Goal: Information Seeking & Learning: Compare options

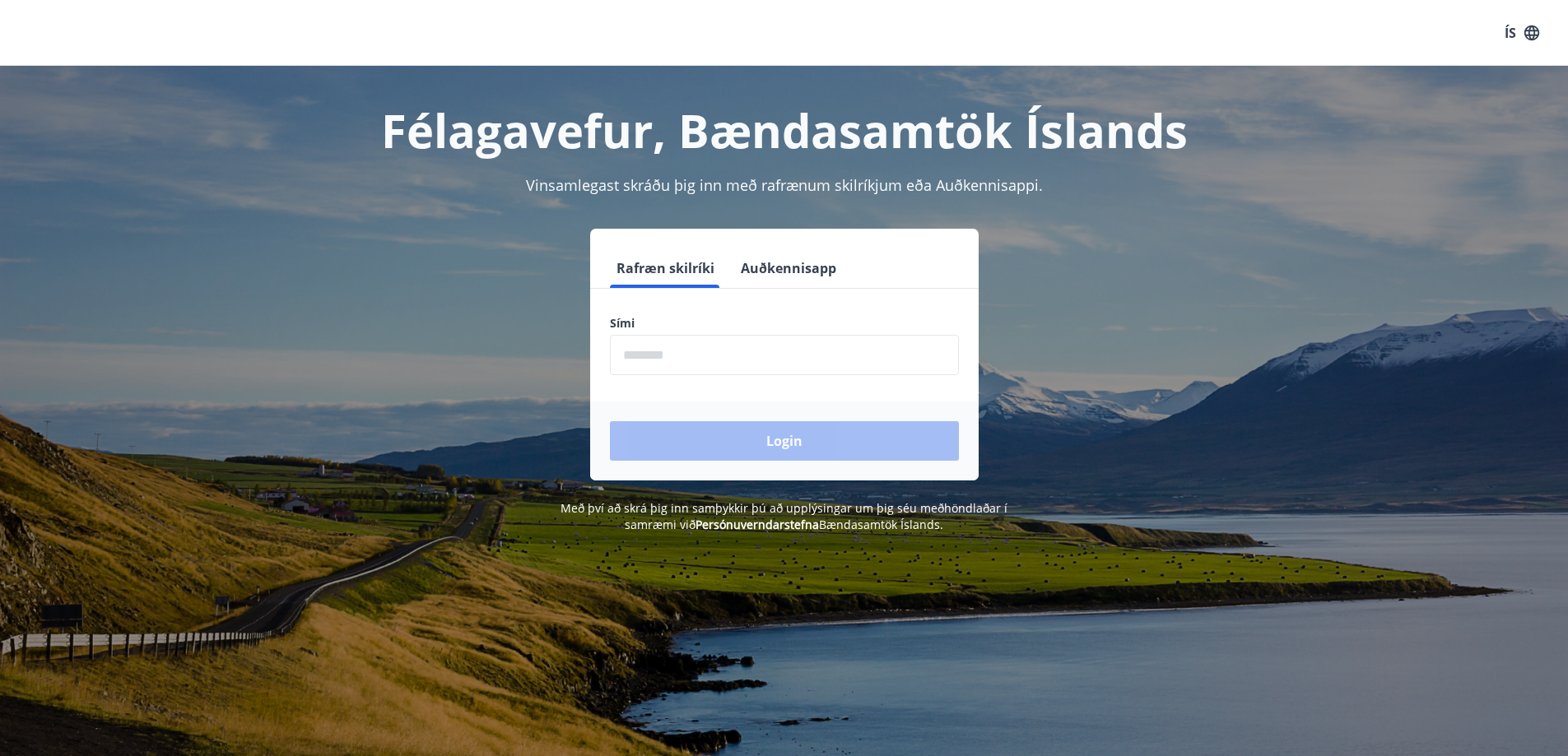
click at [624, 365] on input "phone" at bounding box center [785, 355] width 349 height 40
click at [763, 441] on div "Login" at bounding box center [784, 441] width 389 height 79
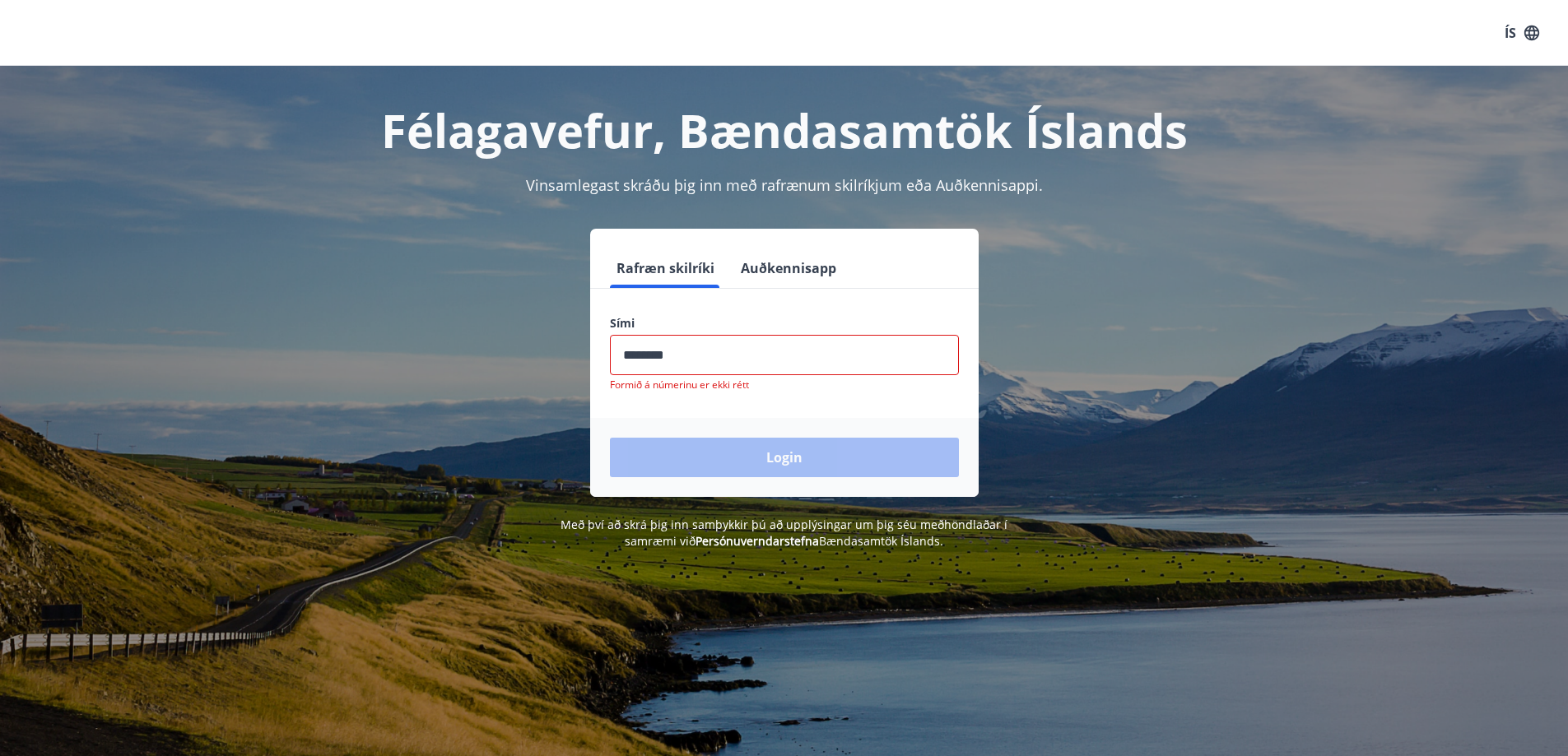
click at [681, 352] on input "phone" at bounding box center [785, 355] width 349 height 40
type input "*"
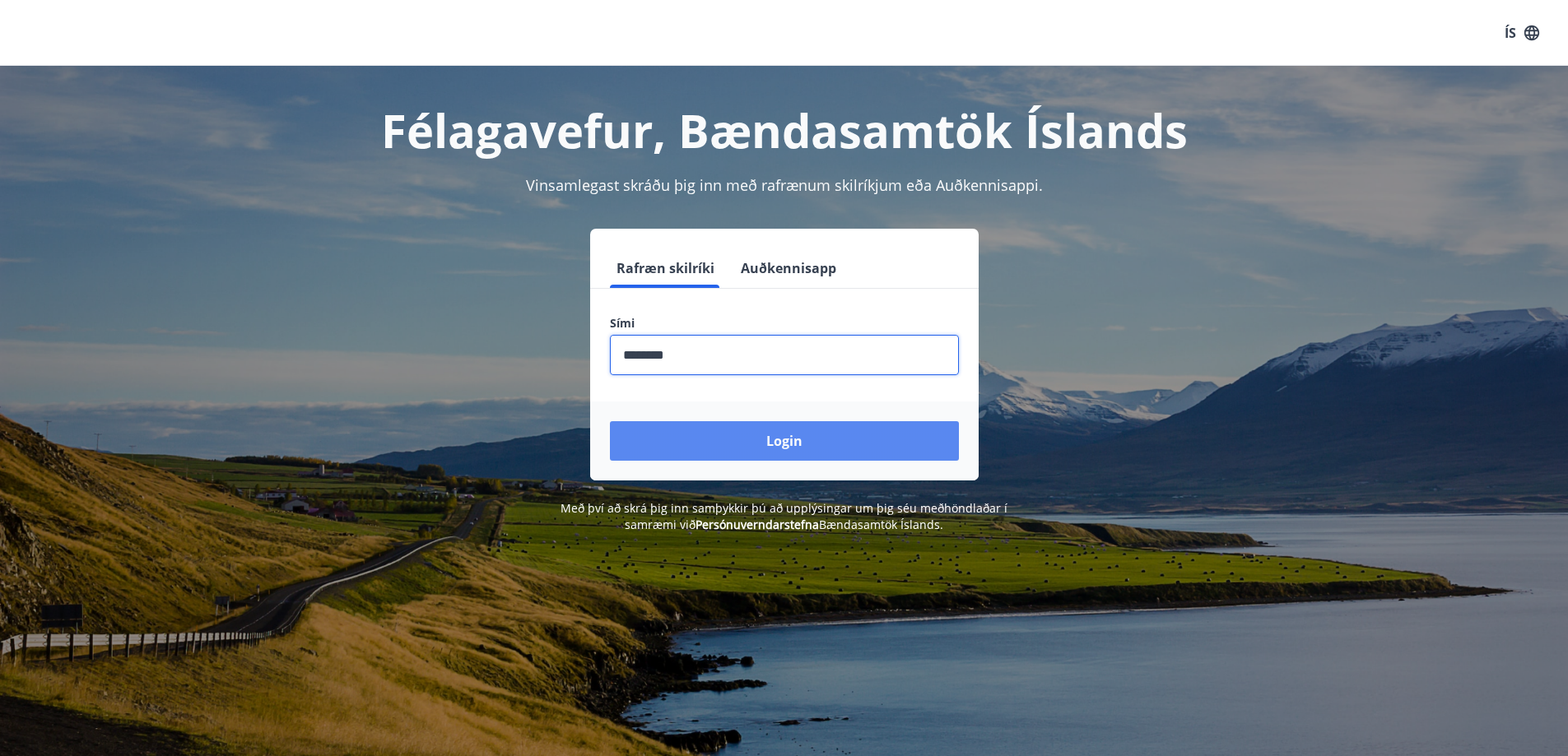
type input "********"
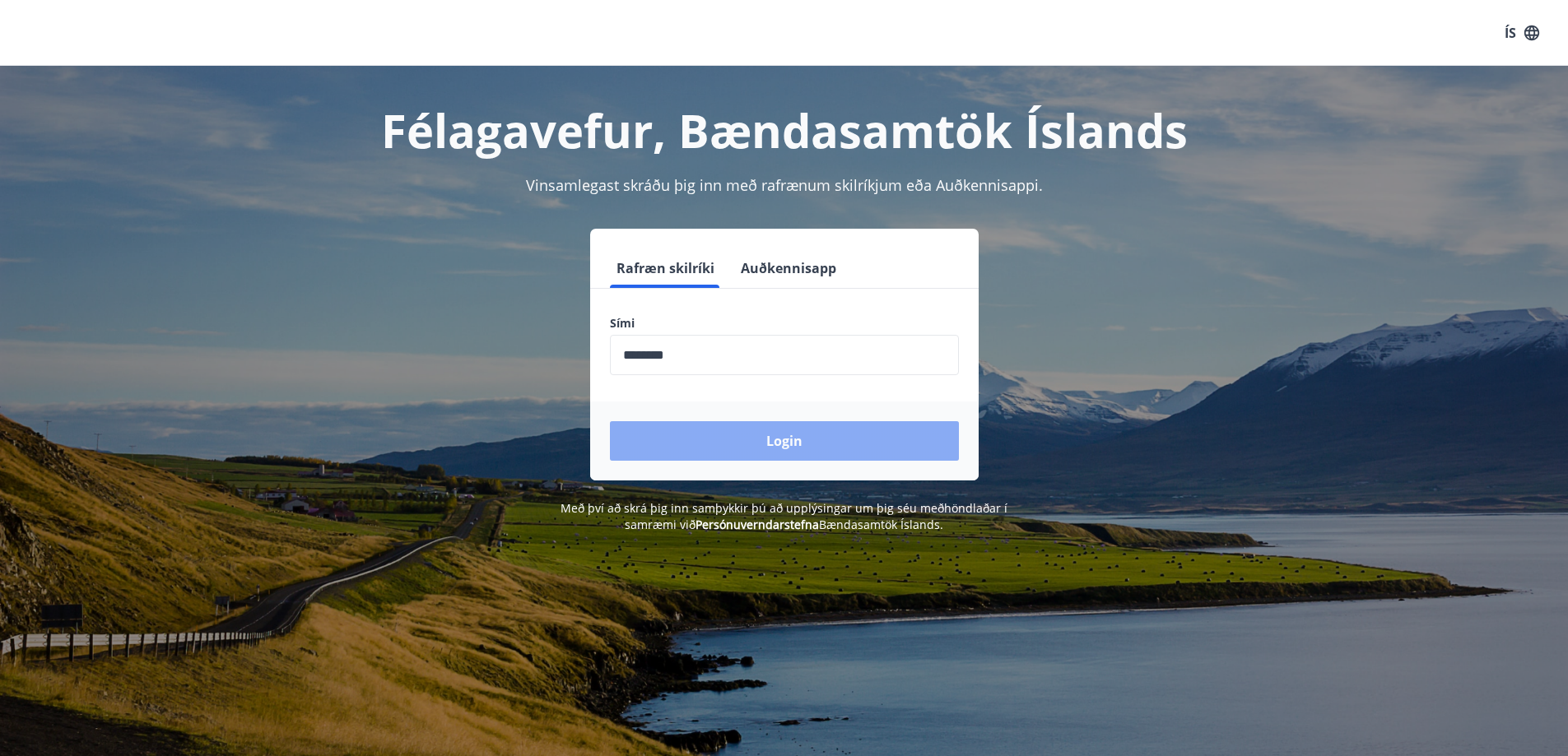
click at [802, 449] on button "Login" at bounding box center [785, 440] width 349 height 39
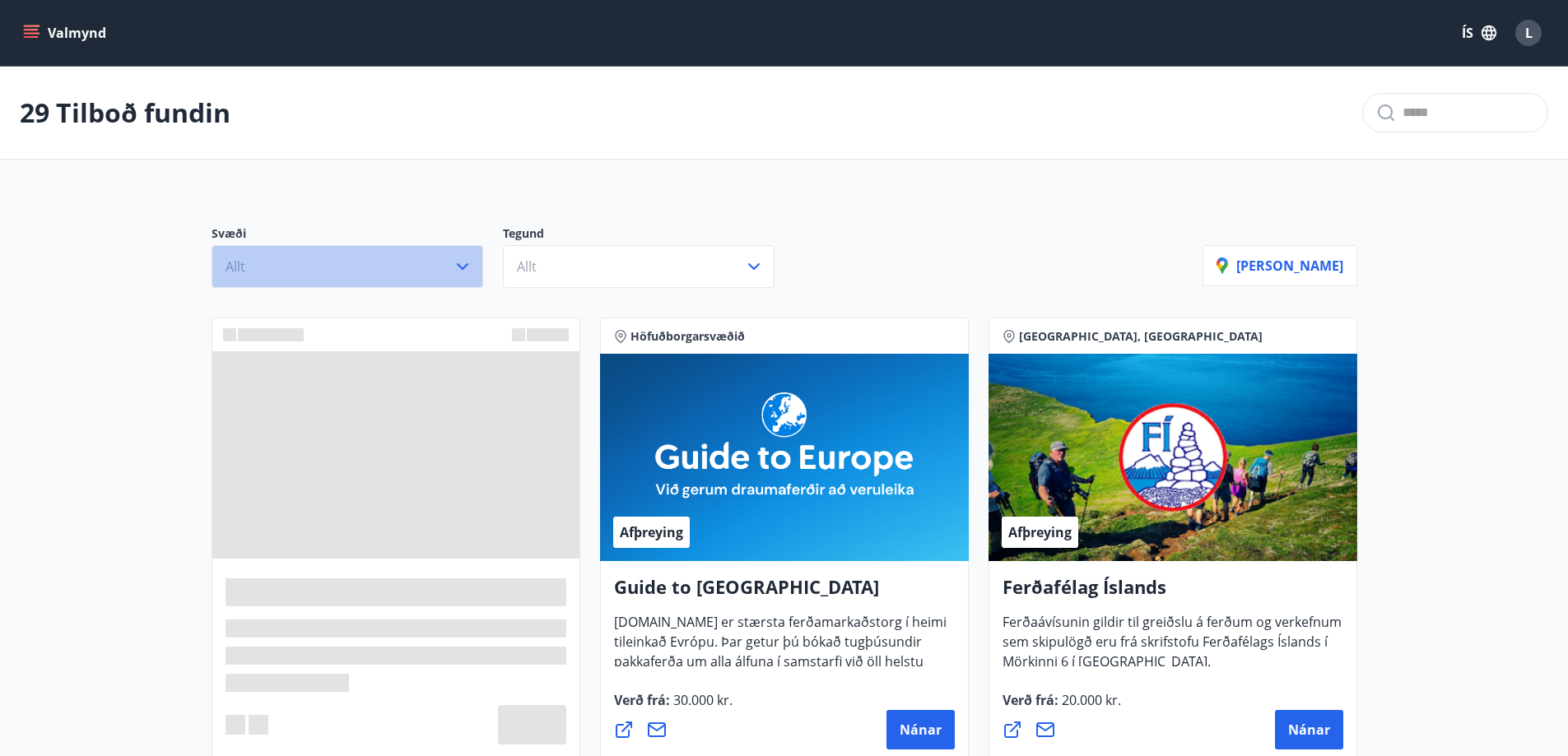
click at [464, 267] on icon "button" at bounding box center [463, 266] width 12 height 7
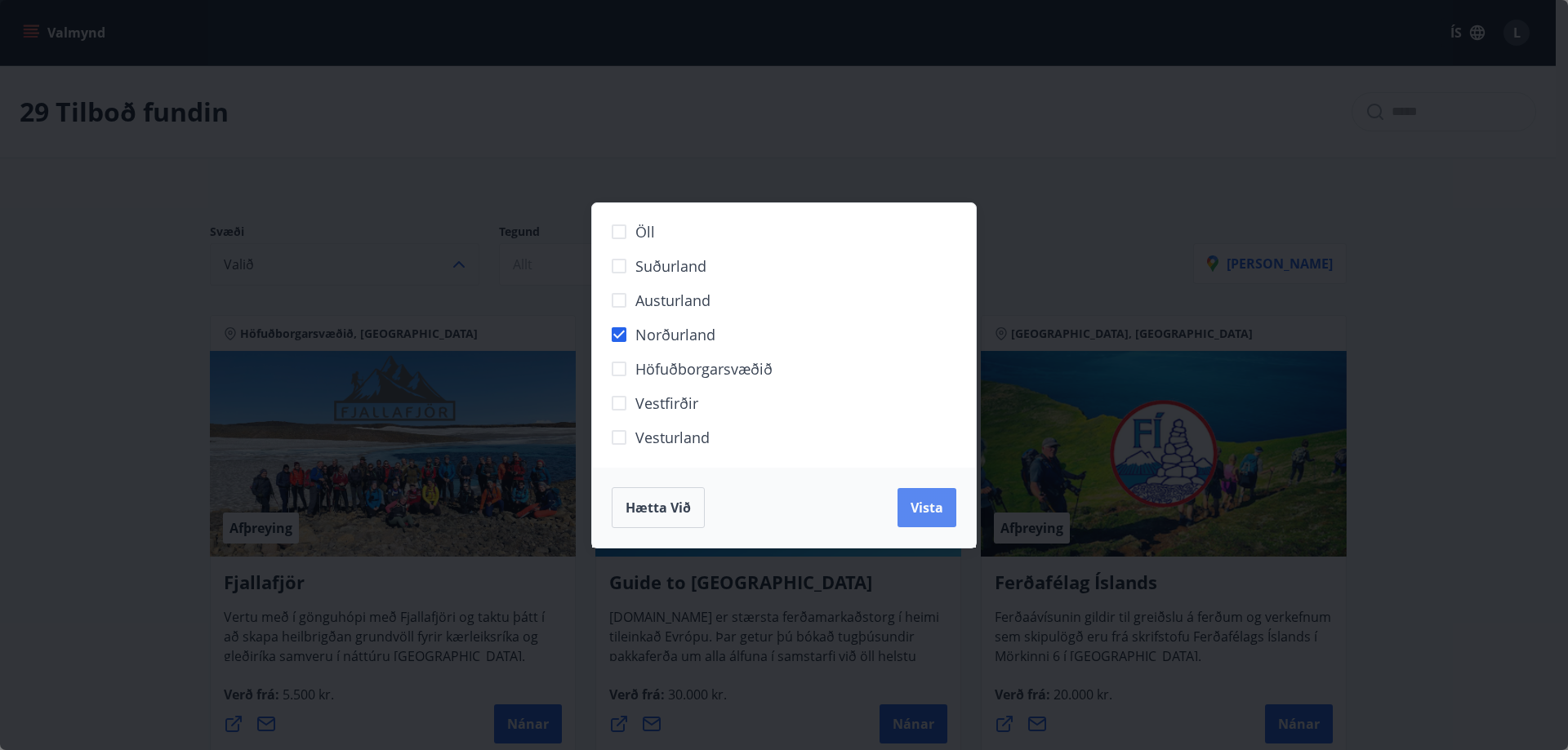
click at [927, 506] on span "Vista" at bounding box center [926, 508] width 32 height 18
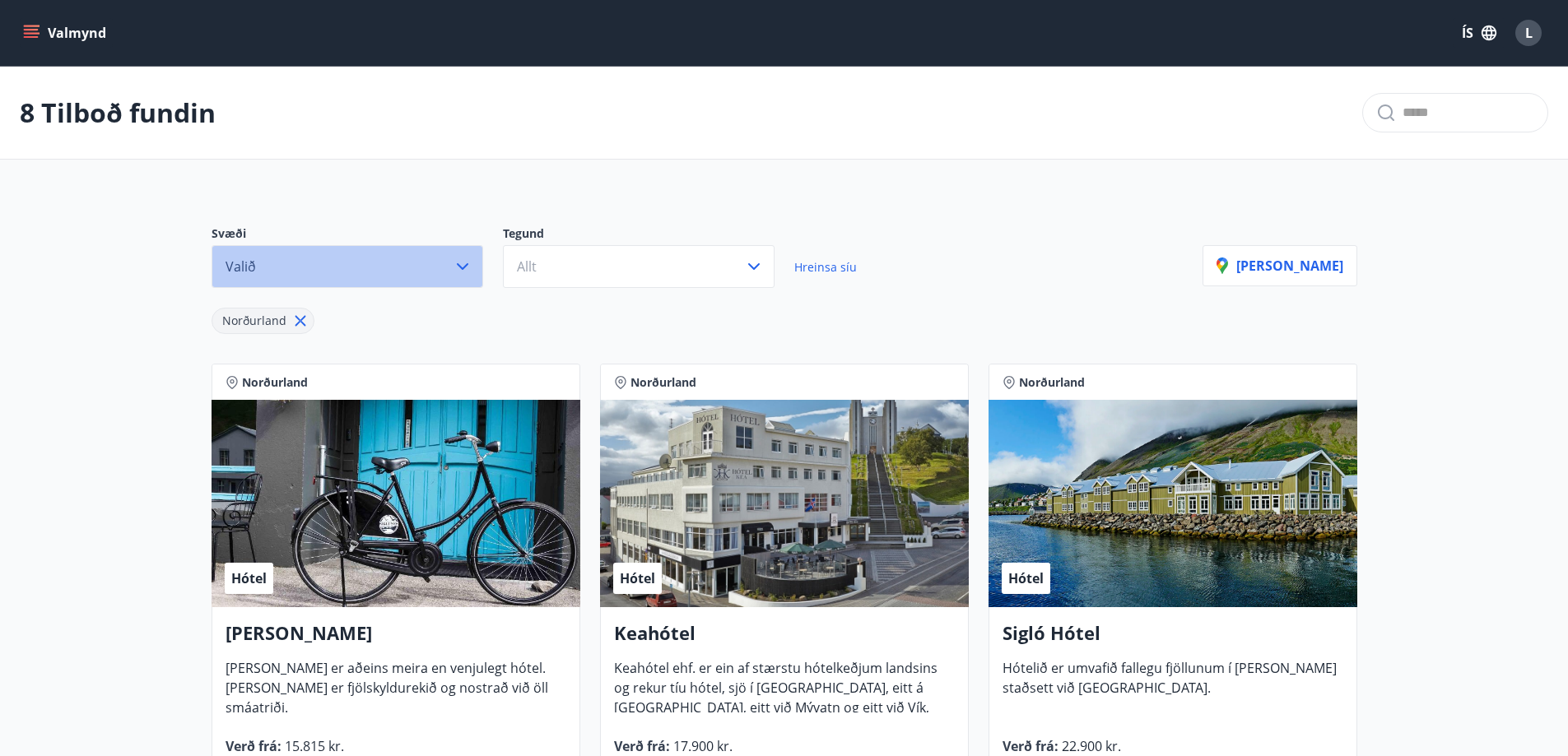
click at [462, 266] on icon "button" at bounding box center [463, 266] width 20 height 20
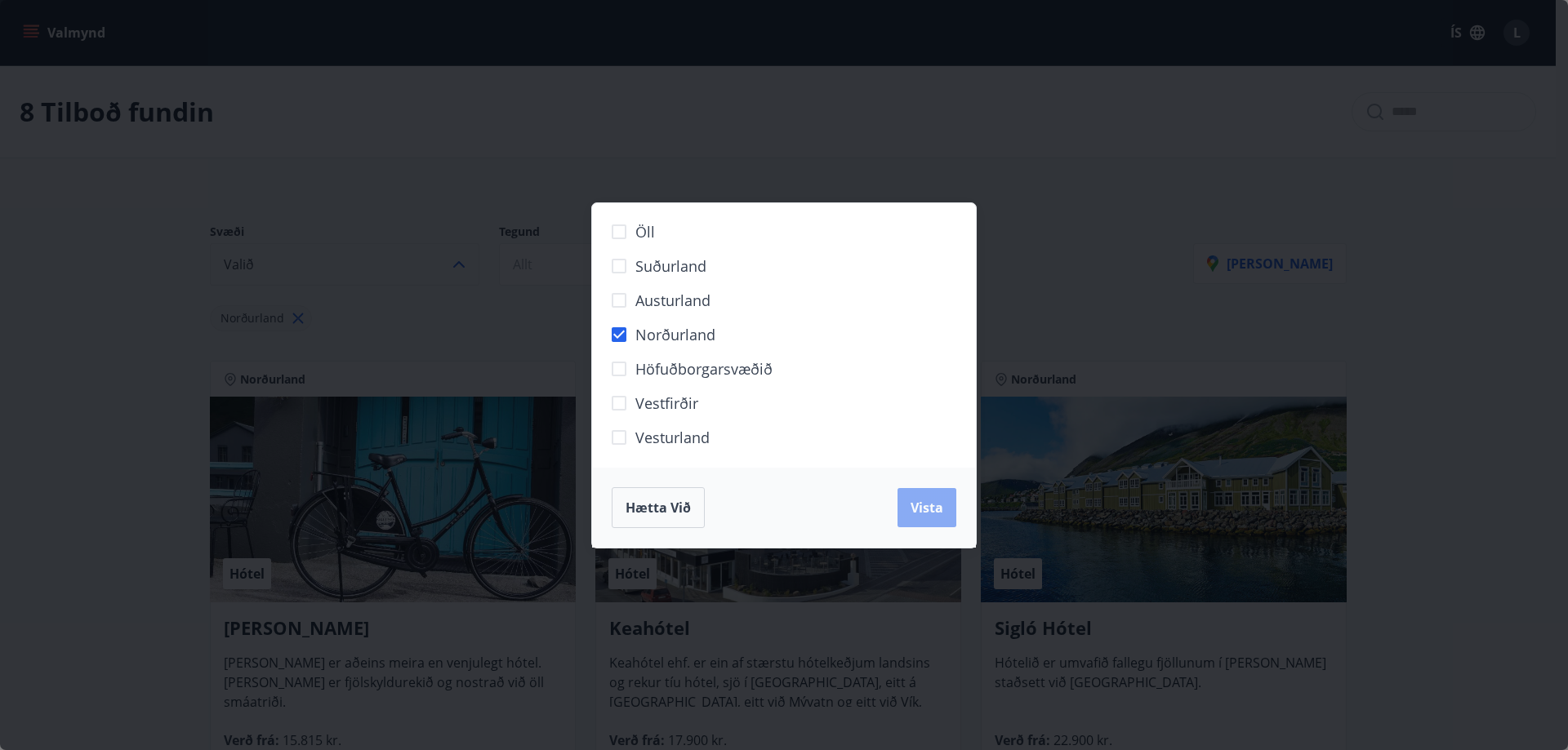
drag, startPoint x: 937, startPoint y: 516, endPoint x: 701, endPoint y: 367, distance: 279.1
click at [937, 514] on span "Vista" at bounding box center [926, 508] width 32 height 18
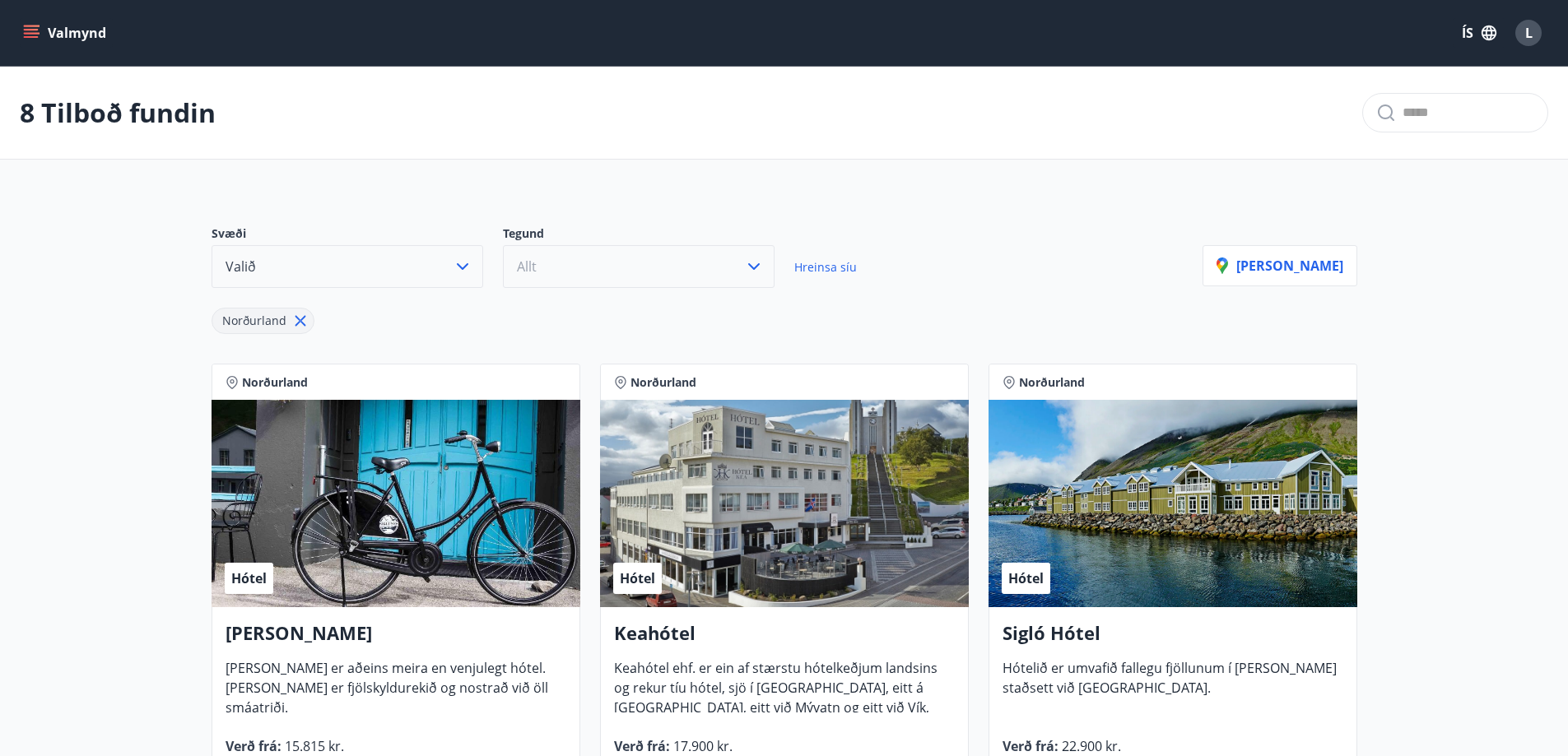
click at [751, 264] on icon "button" at bounding box center [754, 266] width 20 height 20
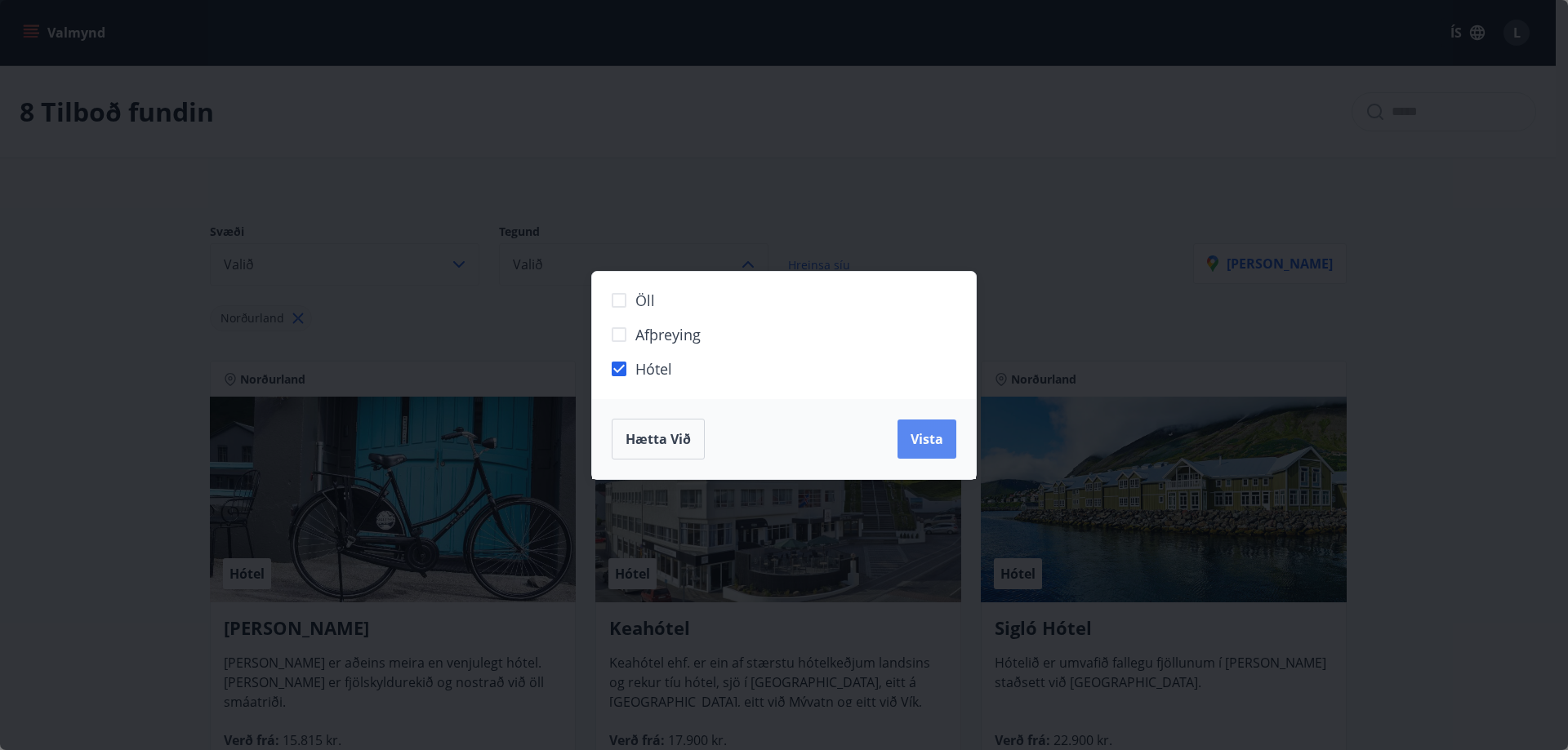
click at [915, 428] on button "Vista" at bounding box center [927, 438] width 59 height 39
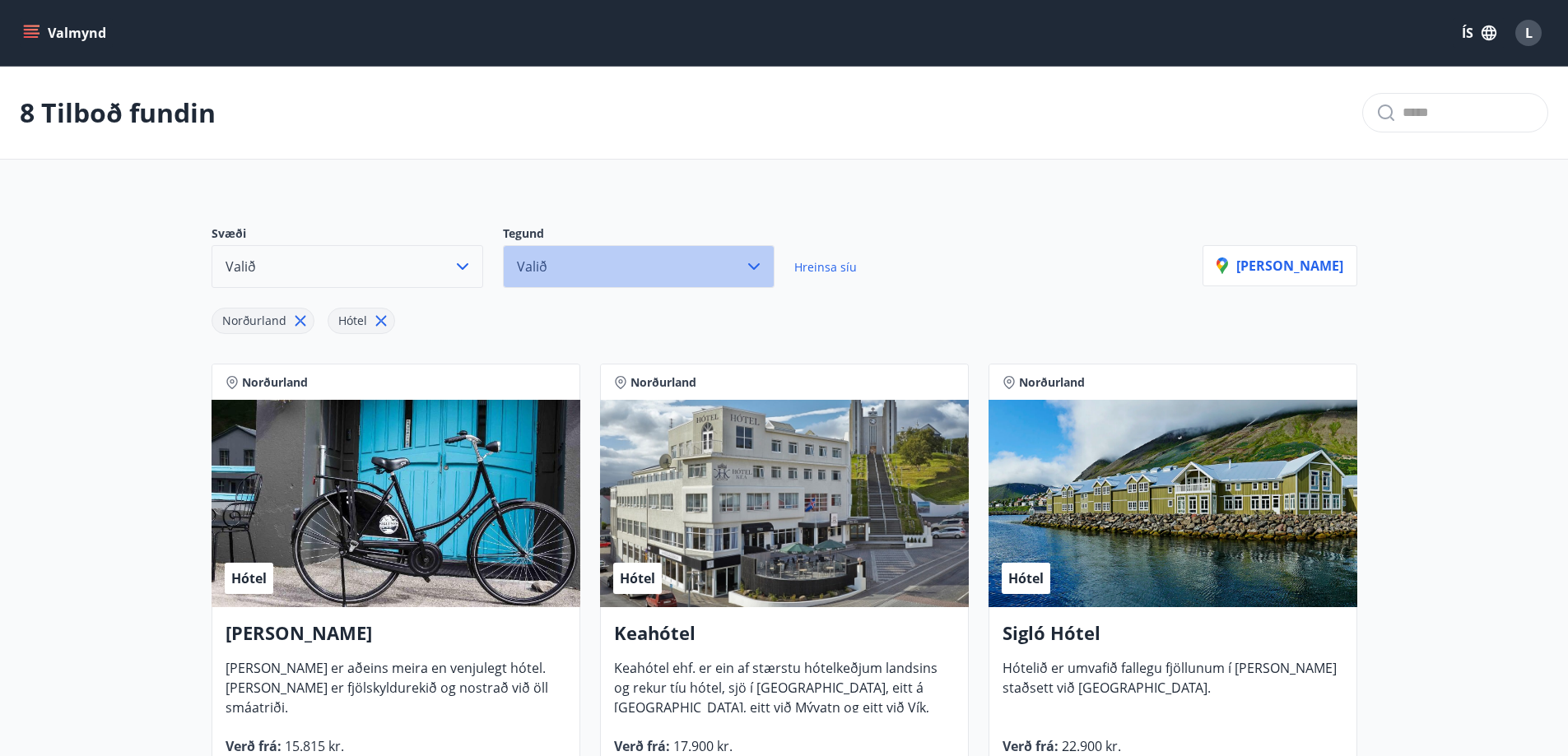
click at [761, 266] on icon "button" at bounding box center [754, 266] width 20 height 20
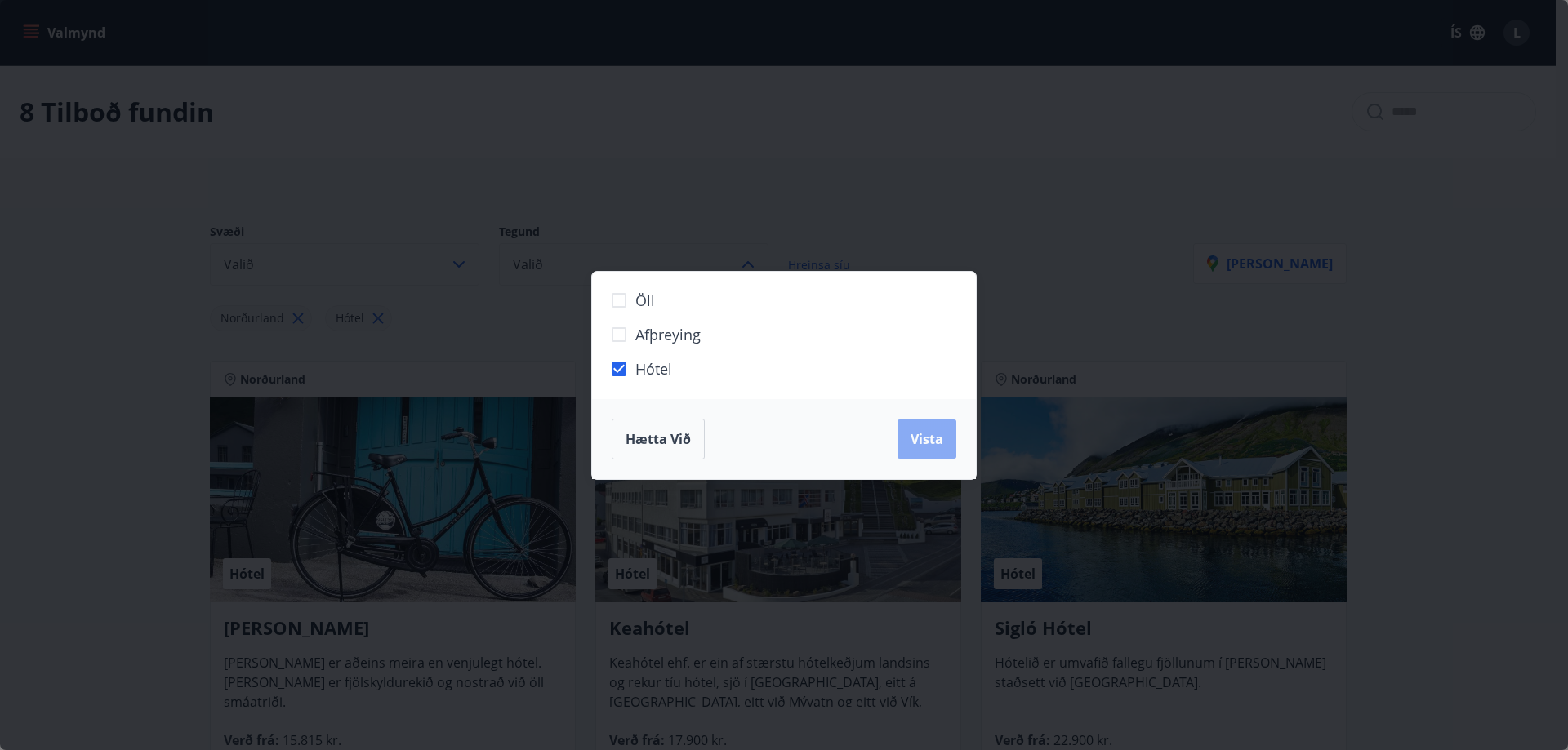
click at [918, 438] on span "Vista" at bounding box center [926, 439] width 32 height 18
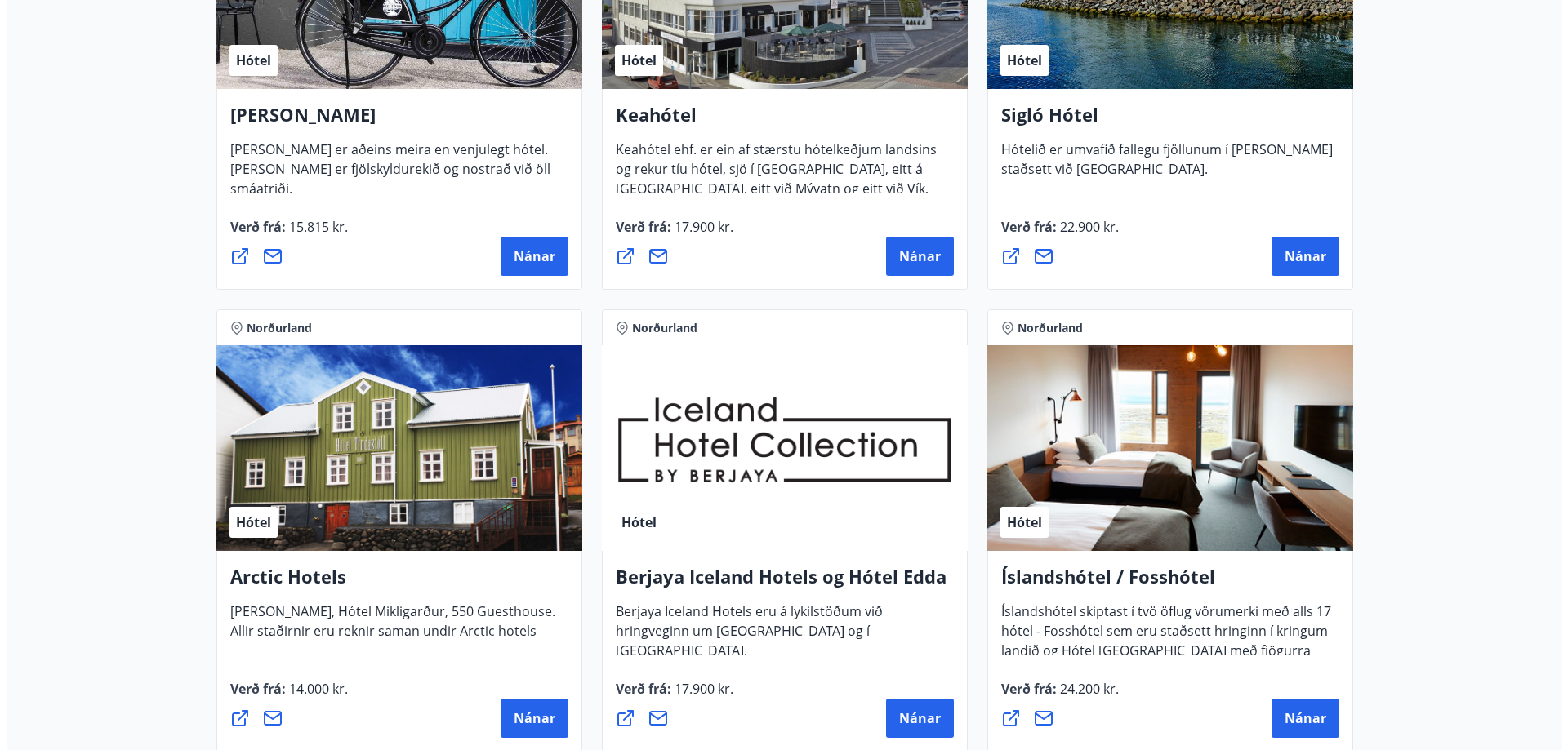
scroll to position [292, 0]
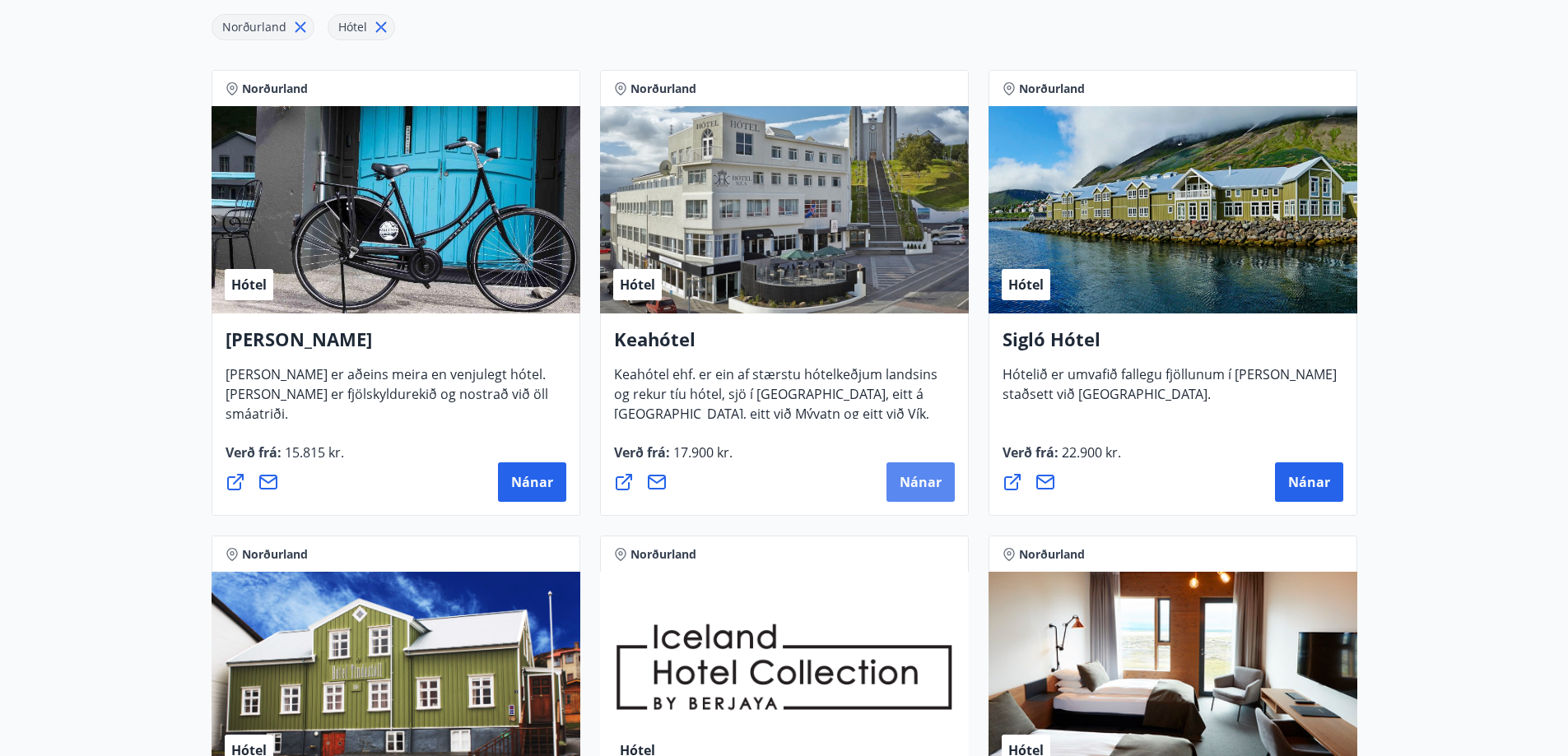
click at [921, 470] on button "Nánar" at bounding box center [921, 482] width 69 height 39
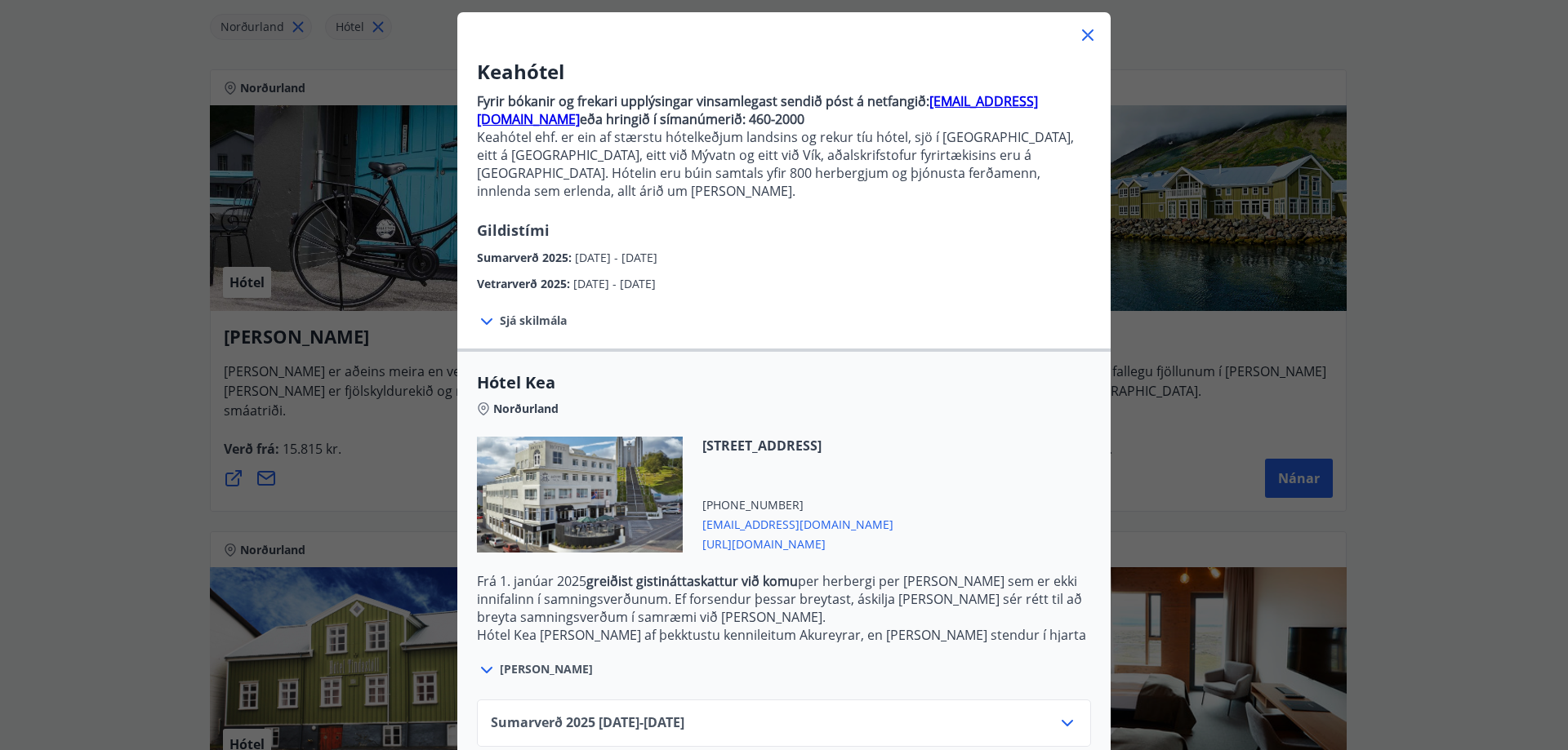
scroll to position [163, 0]
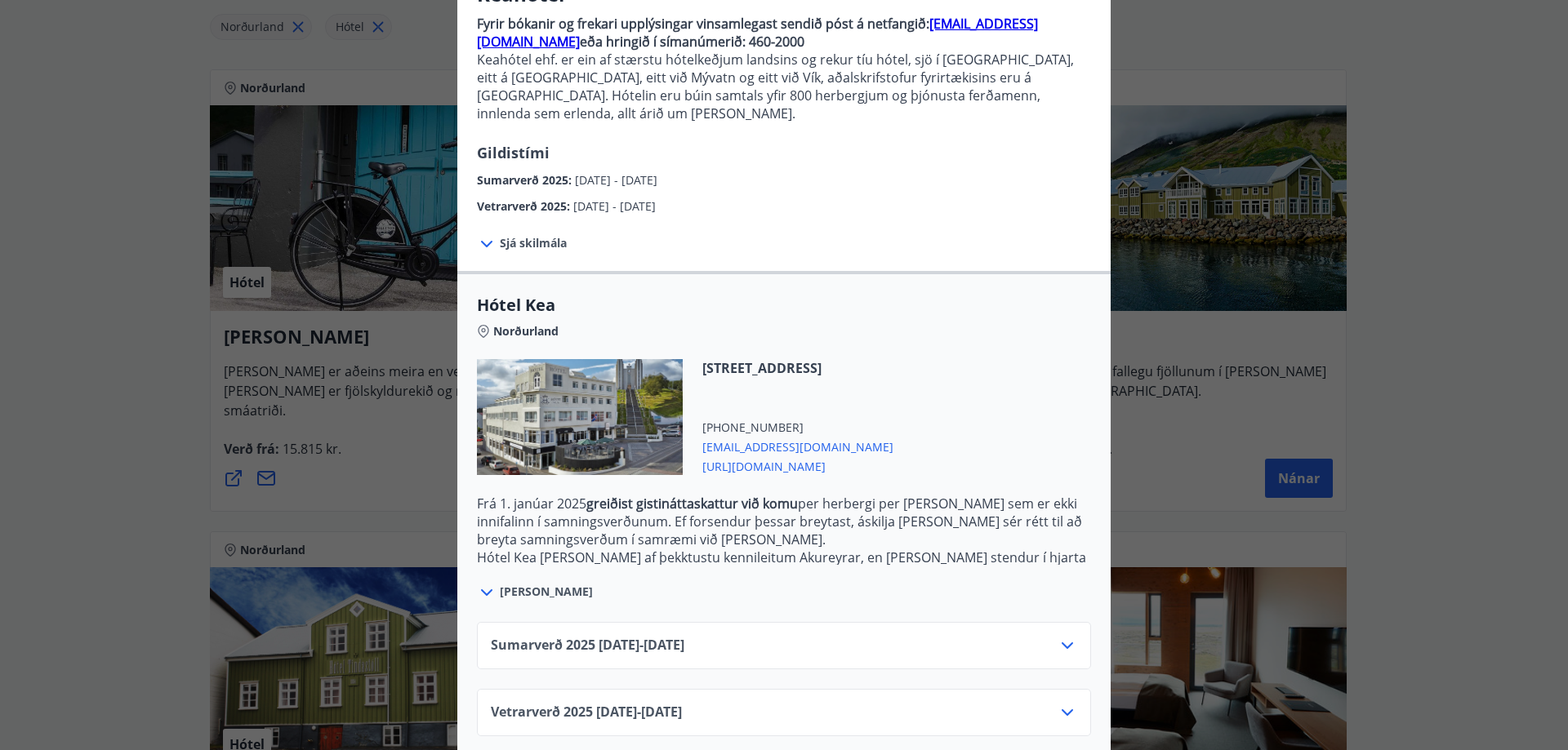
click at [1065, 636] on icon at bounding box center [1068, 646] width 20 height 20
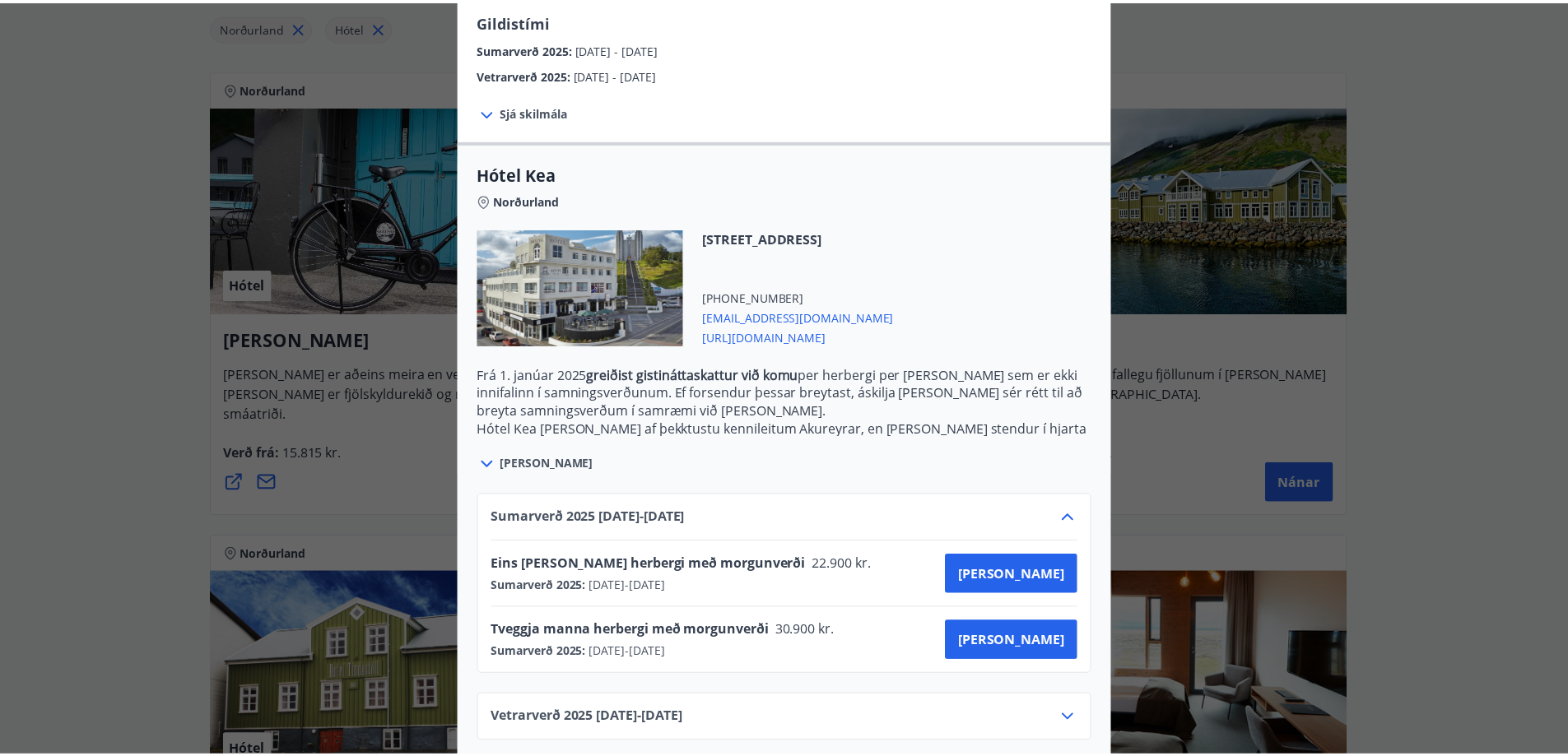
scroll to position [0, 0]
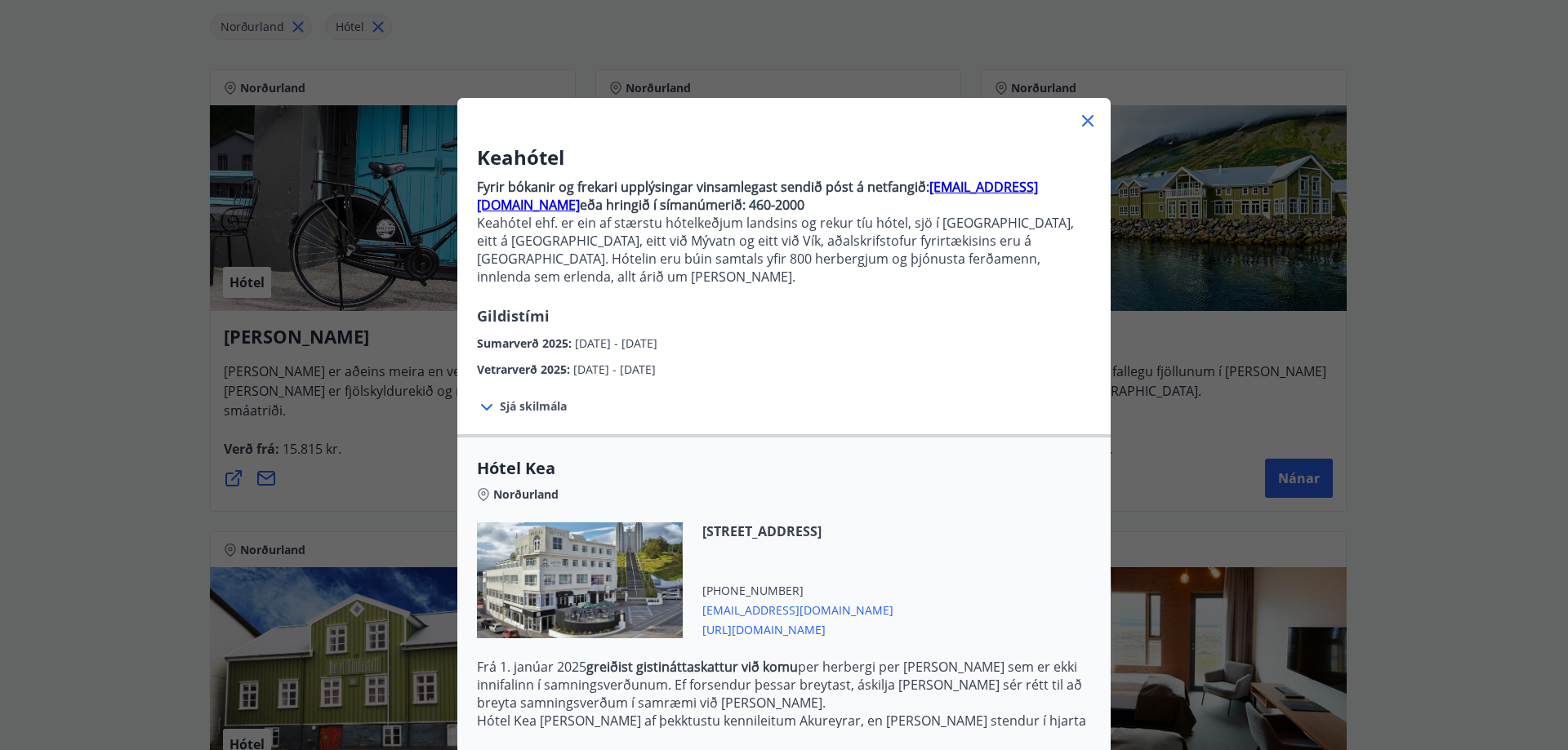
click at [1085, 118] on icon at bounding box center [1088, 121] width 12 height 12
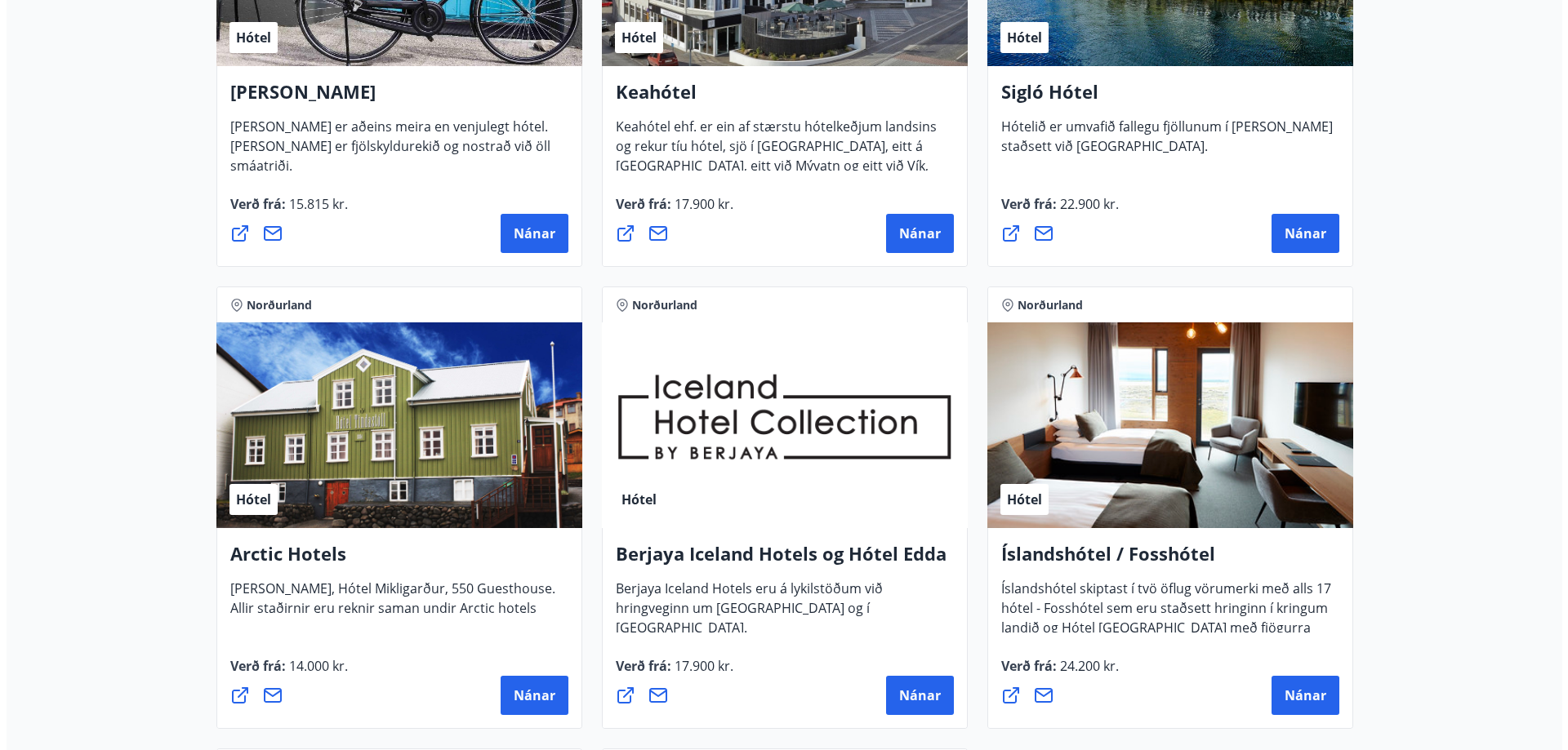
scroll to position [618, 0]
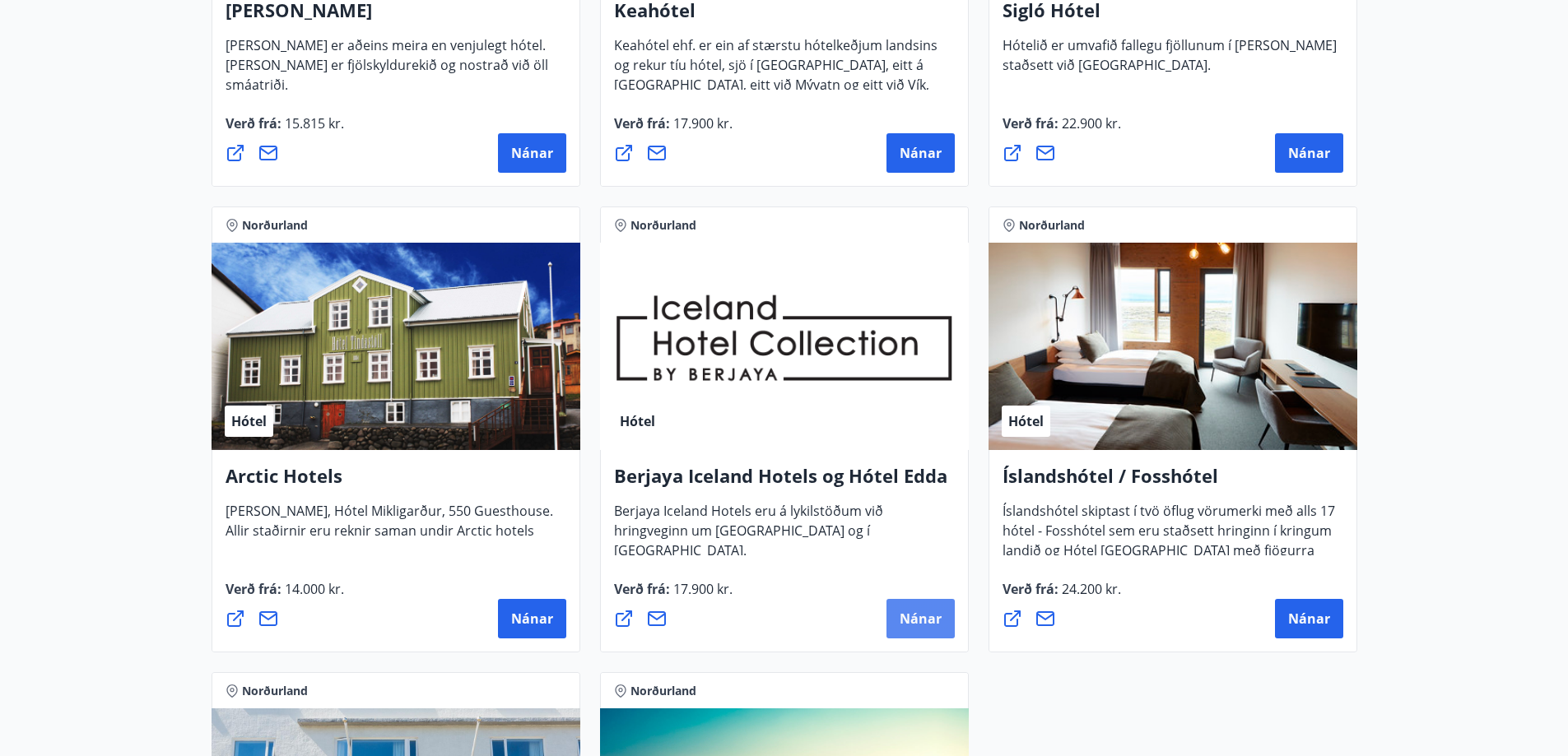
click at [930, 622] on span "Nánar" at bounding box center [921, 619] width 42 height 18
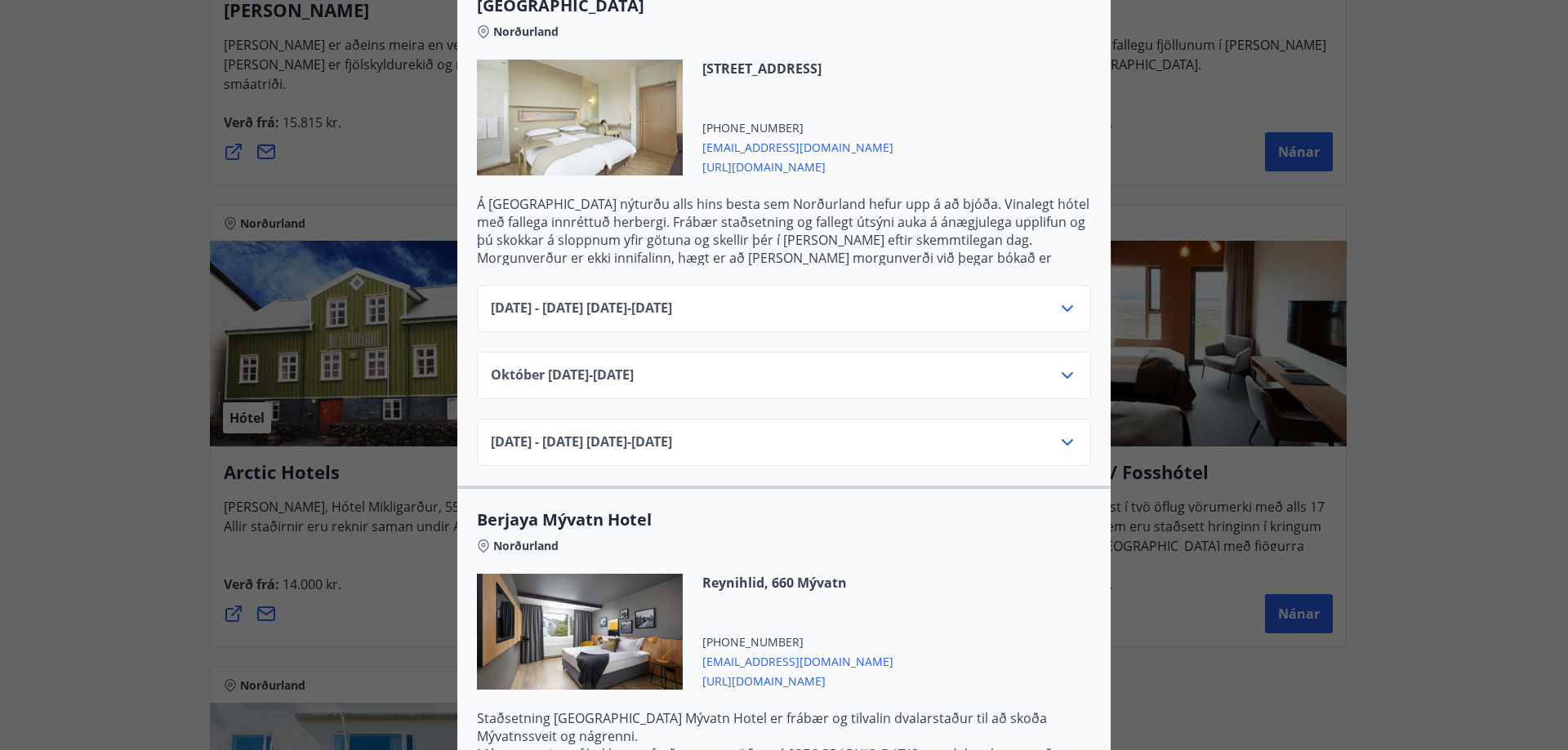
scroll to position [490, 0]
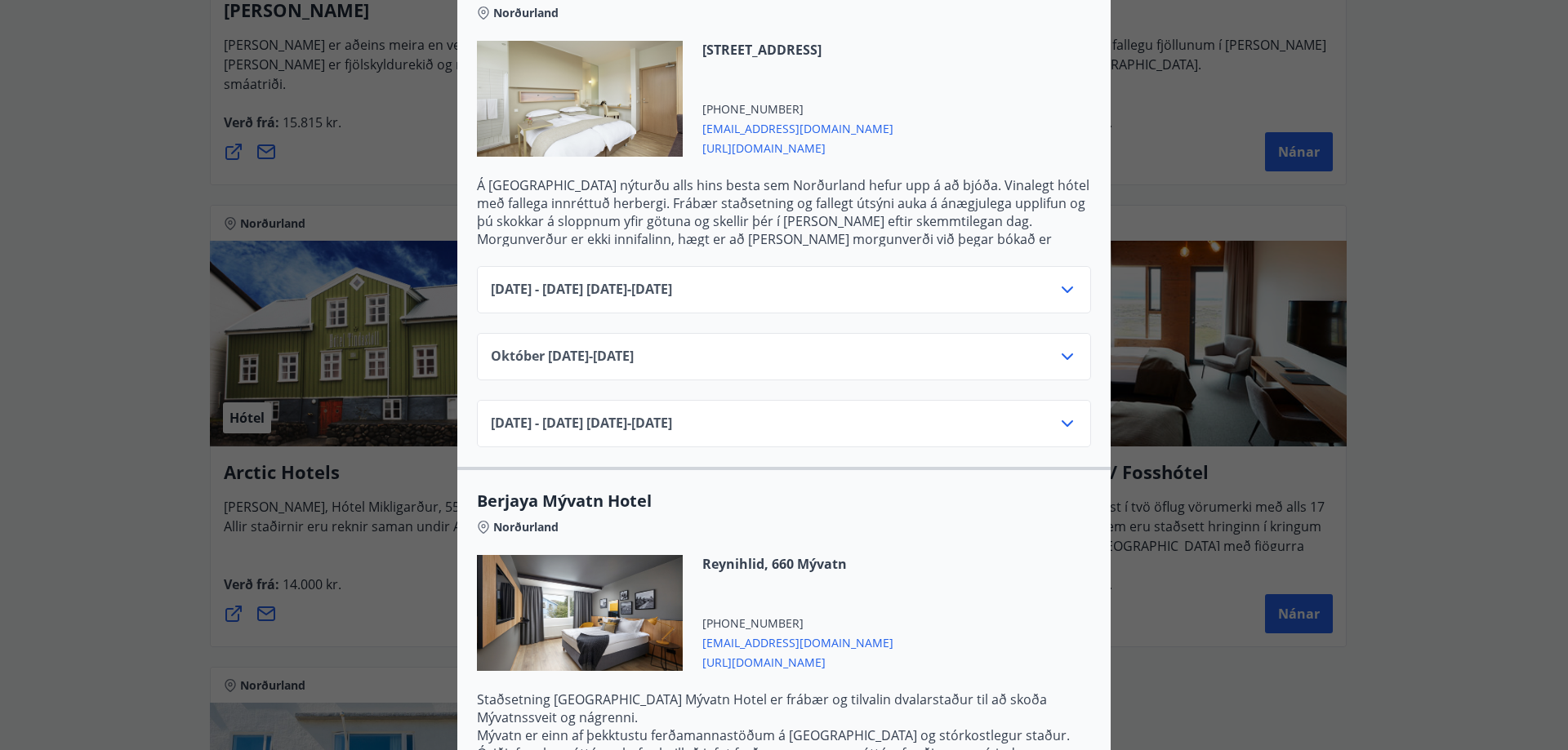
click at [1063, 280] on icon at bounding box center [1068, 290] width 20 height 20
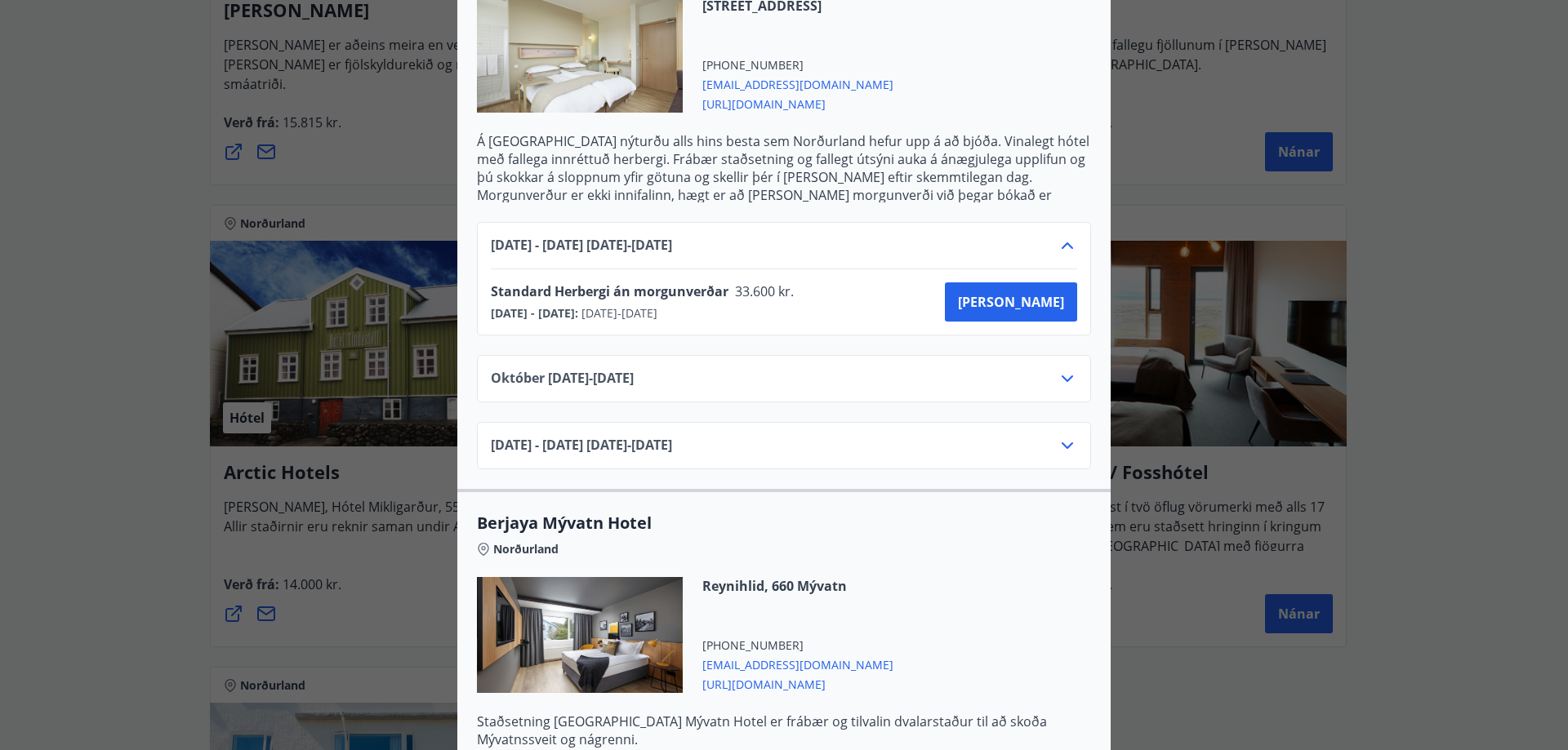
scroll to position [572, 0]
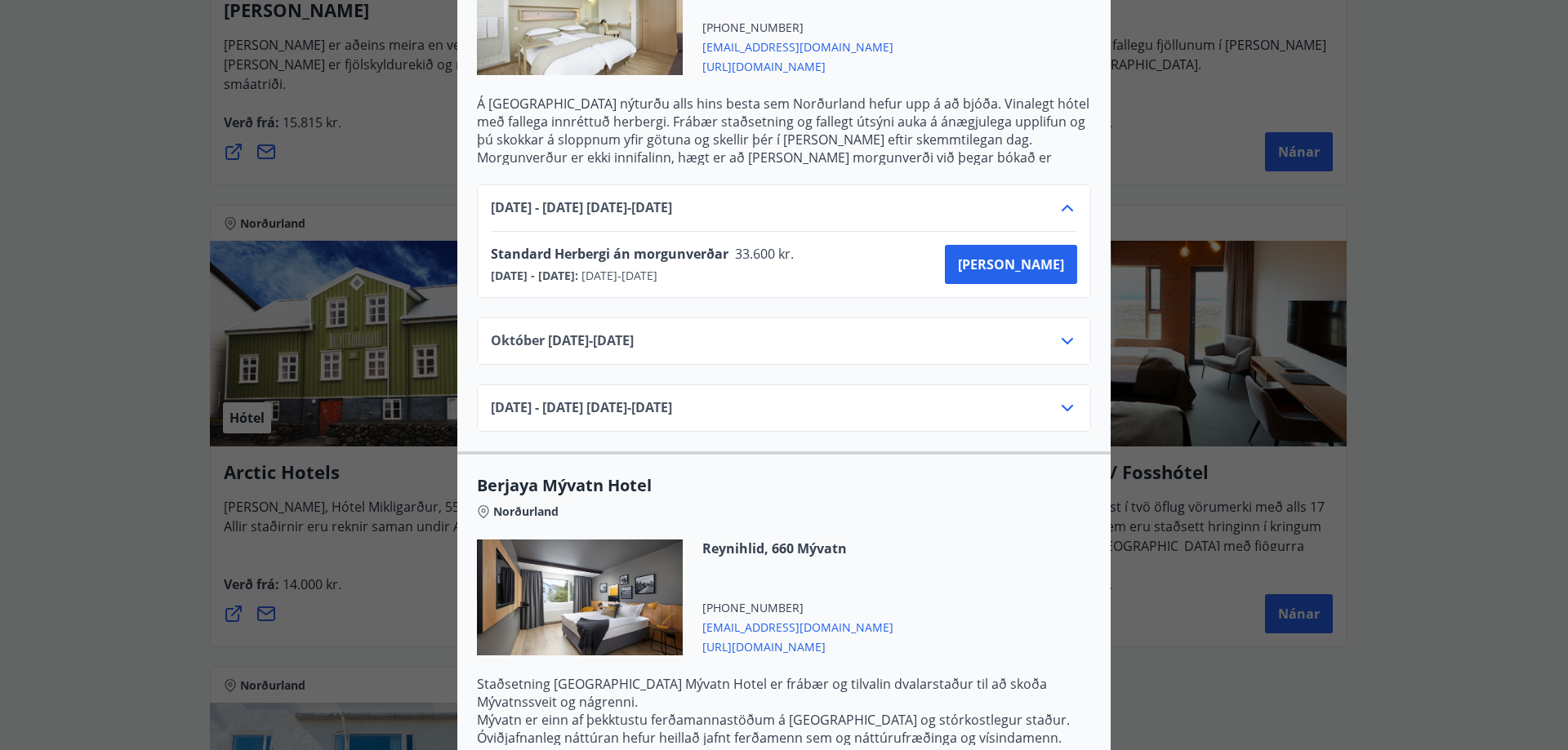
click at [1062, 205] on icon at bounding box center [1068, 208] width 12 height 7
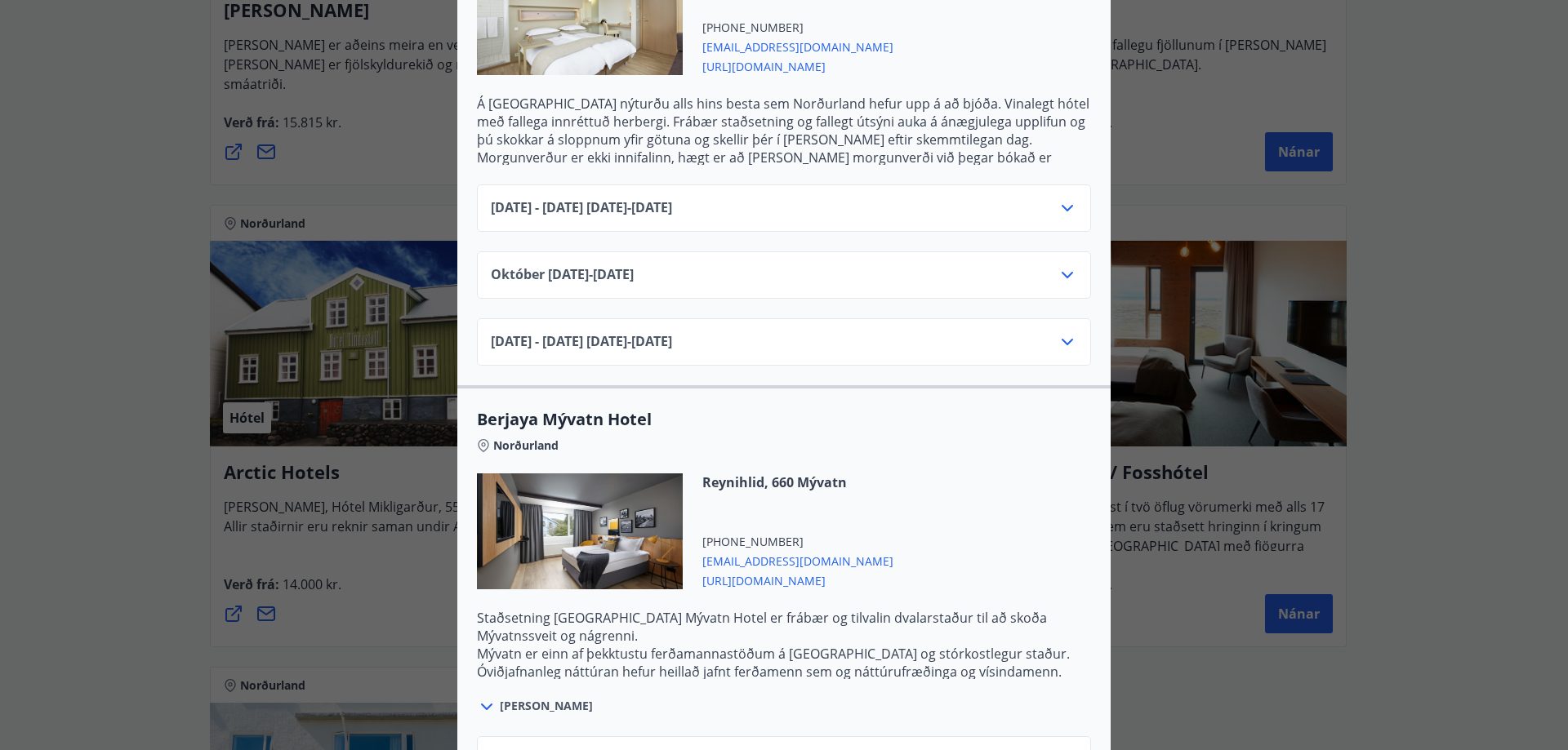
click at [1062, 198] on icon at bounding box center [1068, 208] width 20 height 20
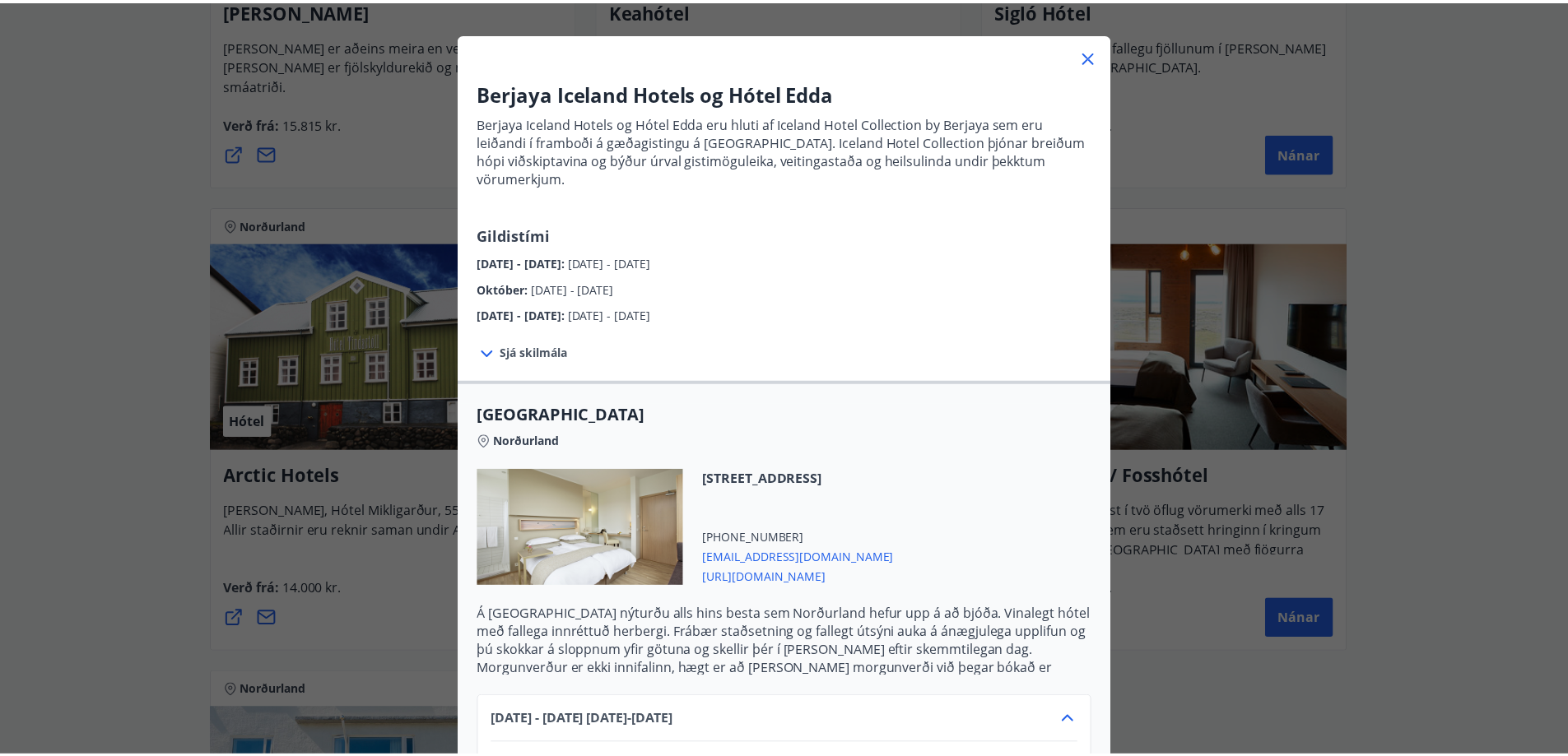
scroll to position [0, 0]
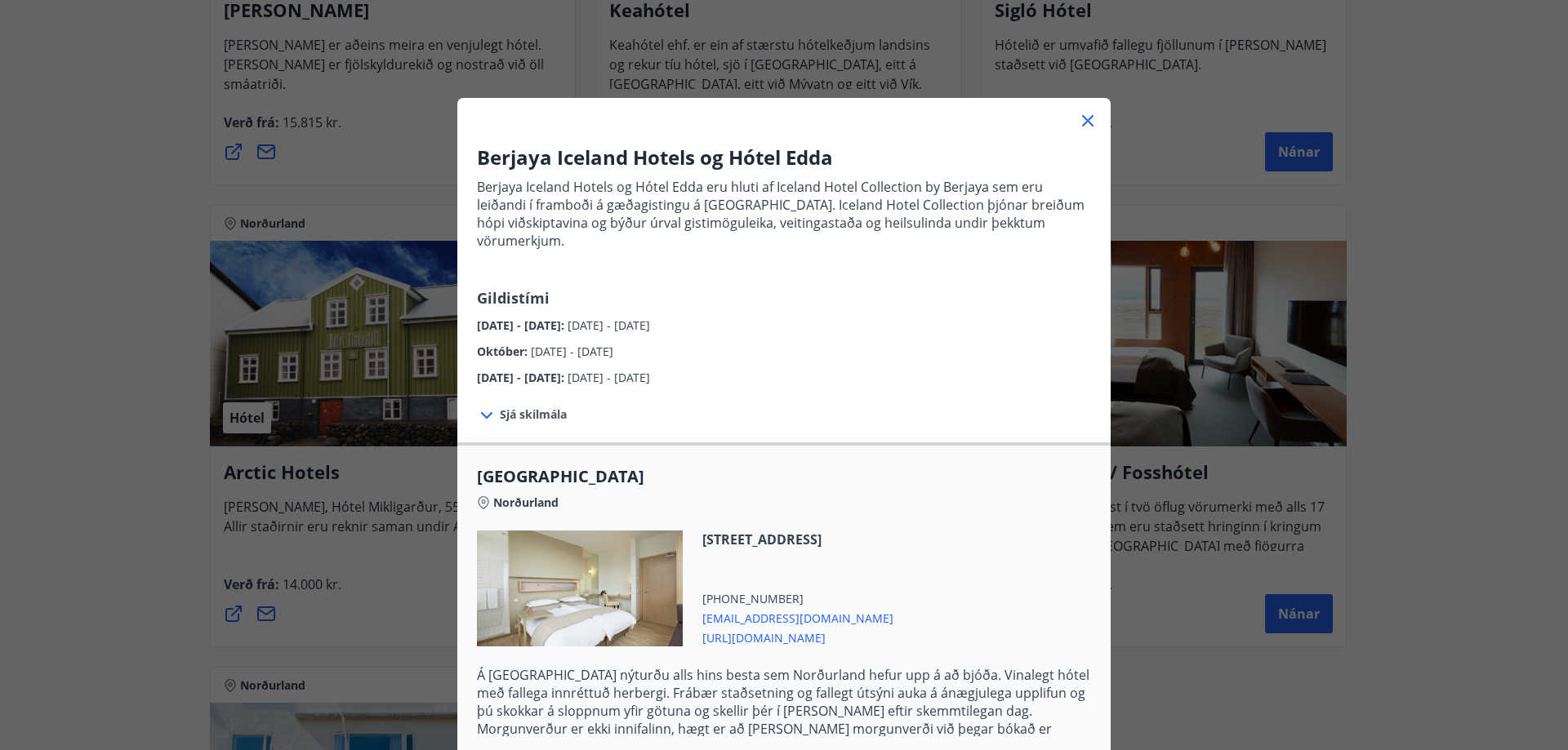
click at [1078, 121] on icon at bounding box center [1088, 121] width 20 height 20
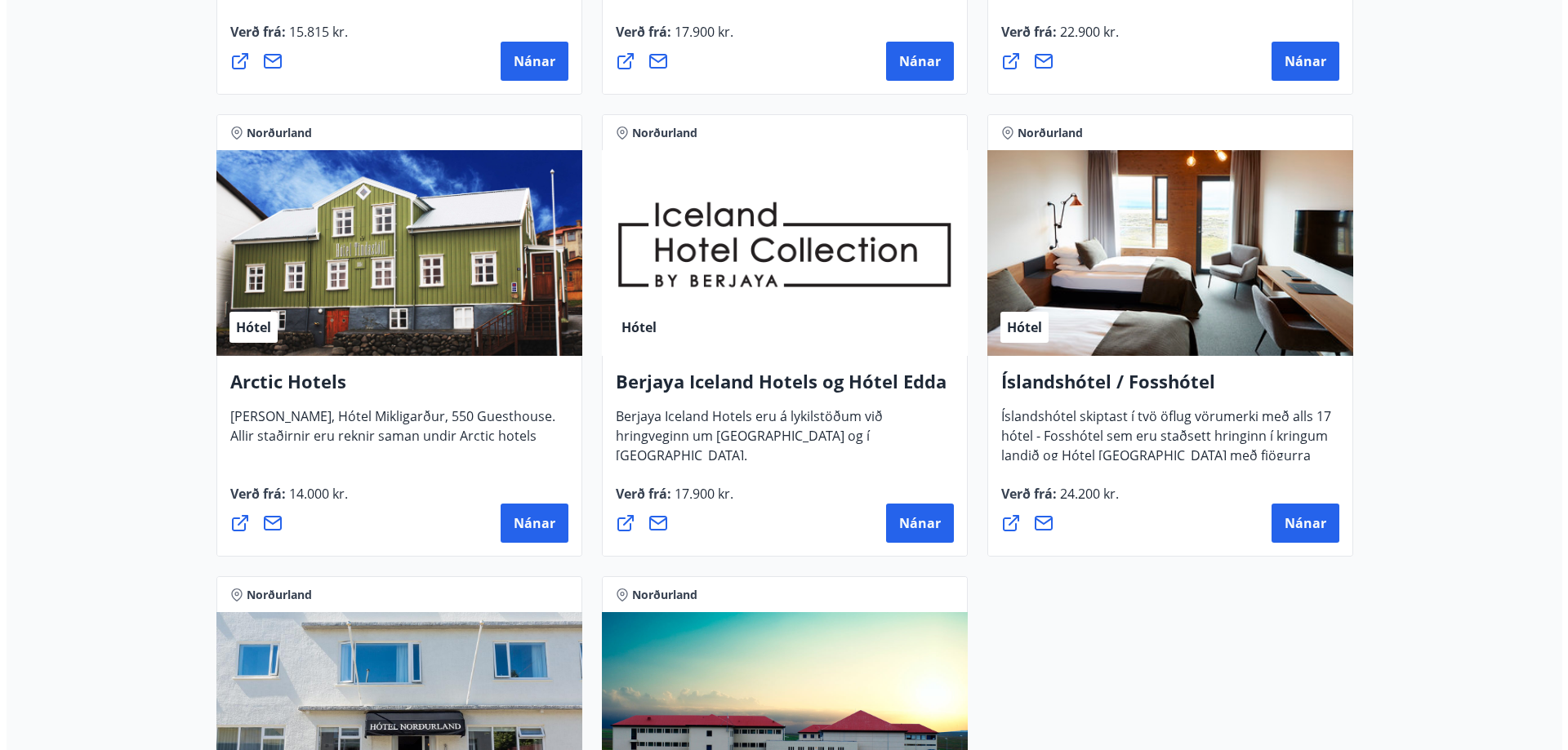
scroll to position [863, 0]
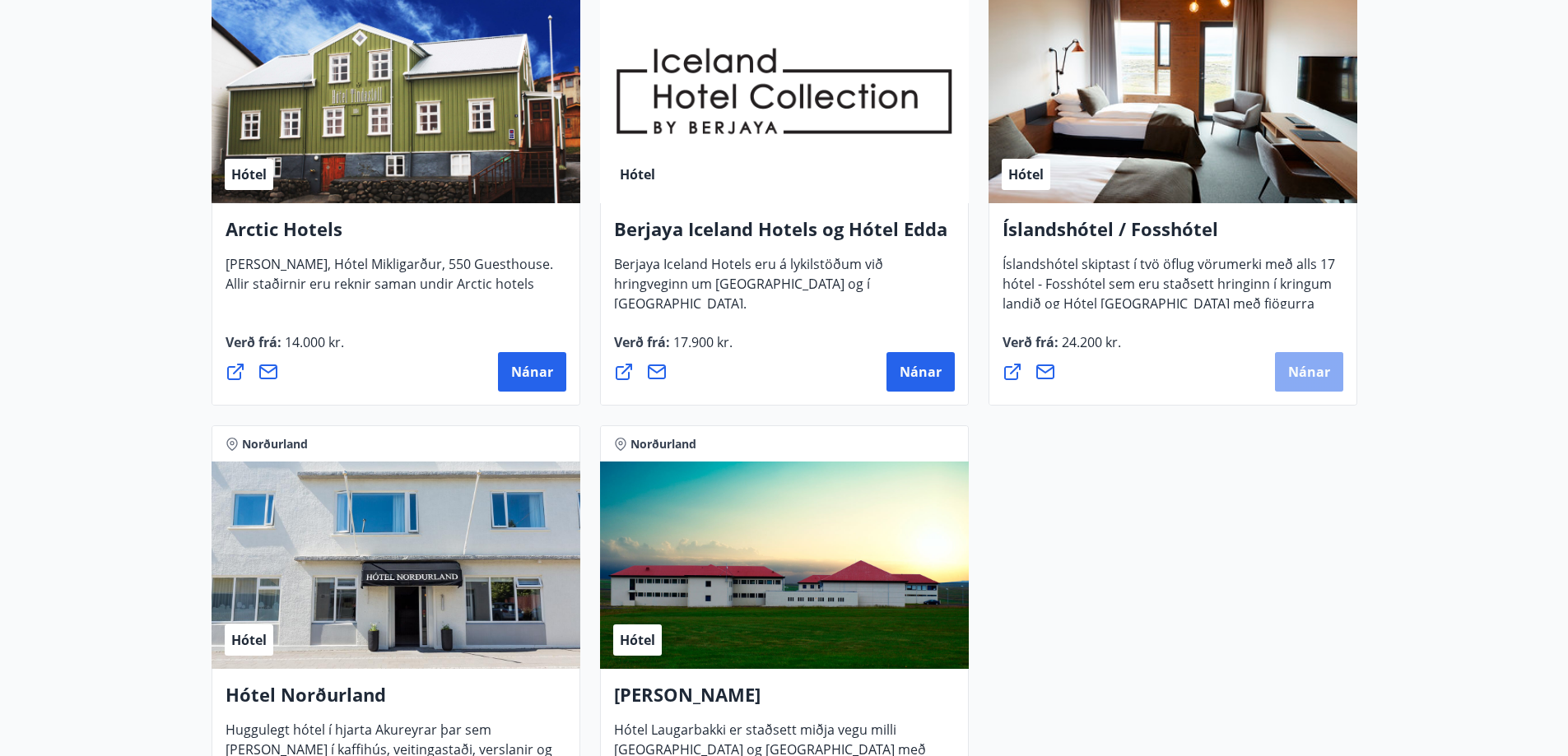
click at [1298, 368] on span "Nánar" at bounding box center [1310, 372] width 42 height 18
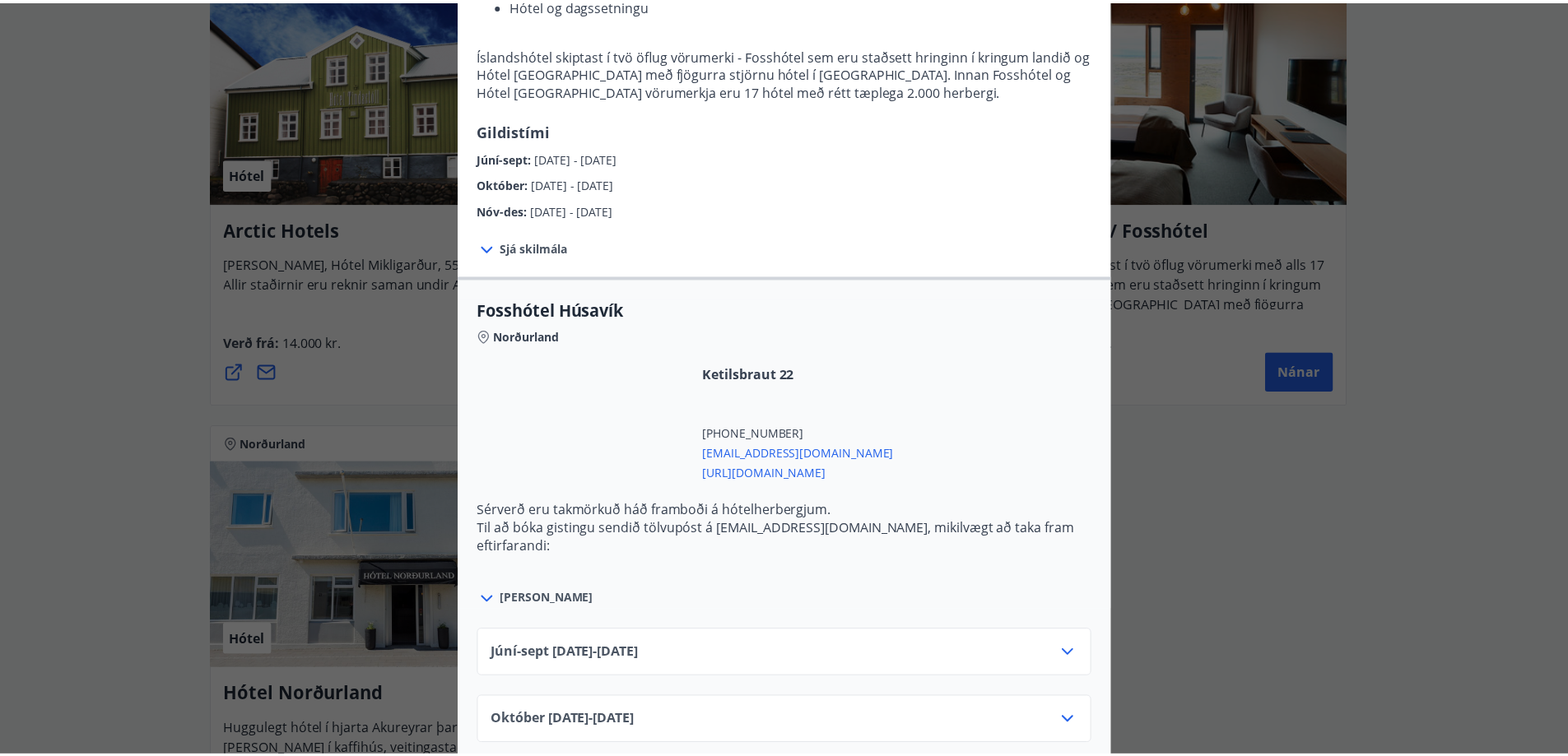
scroll to position [0, 0]
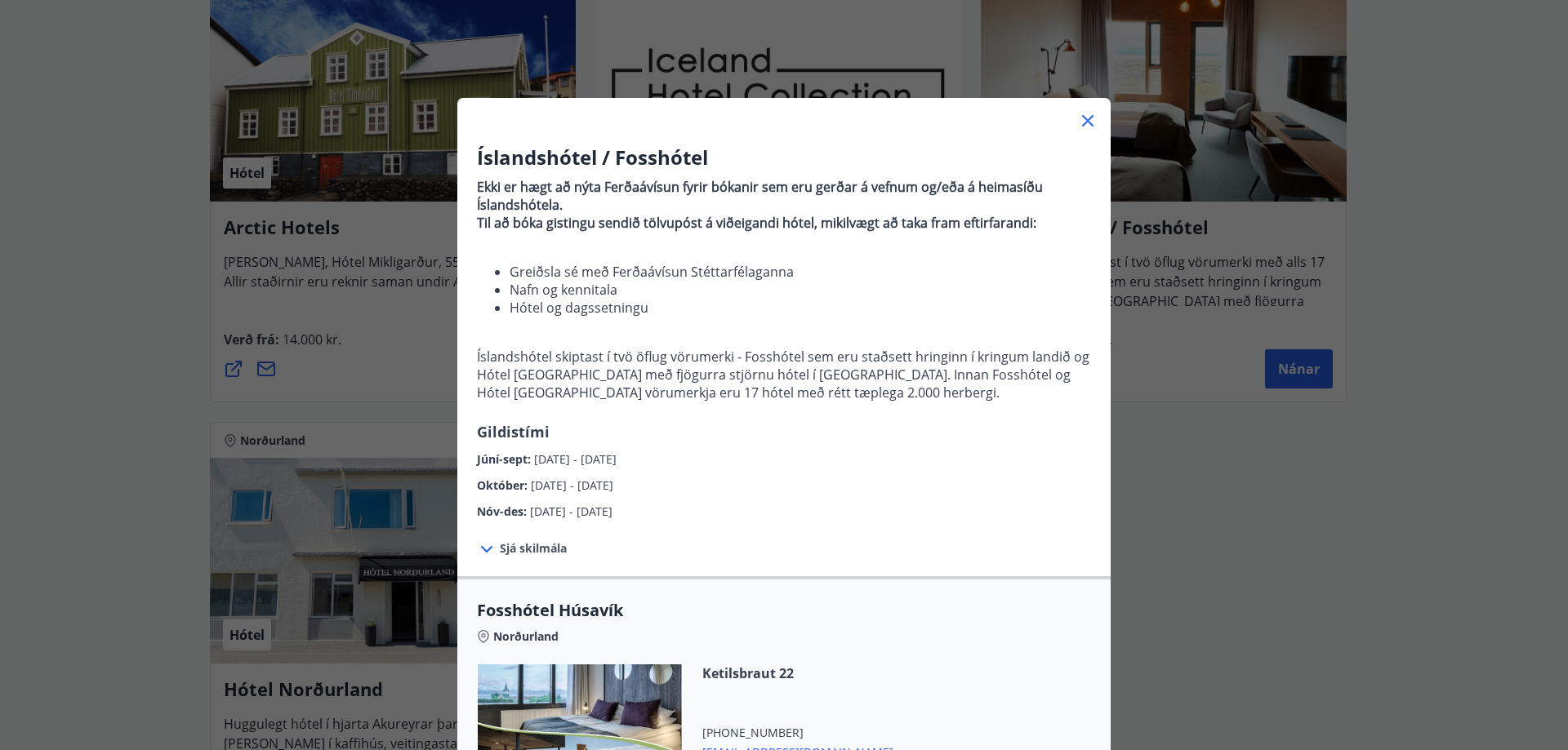
click at [1078, 119] on icon at bounding box center [1088, 121] width 20 height 20
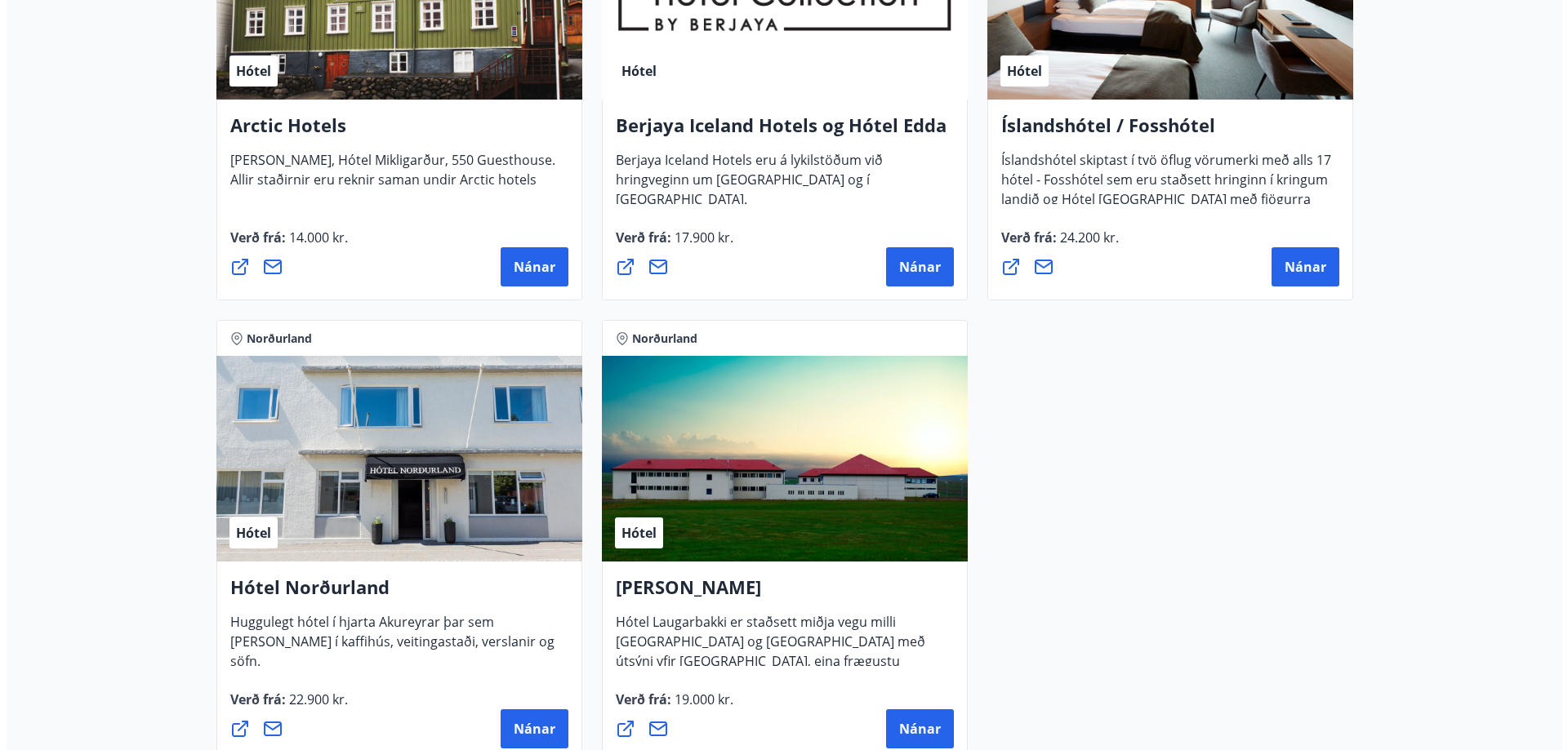
scroll to position [1108, 0]
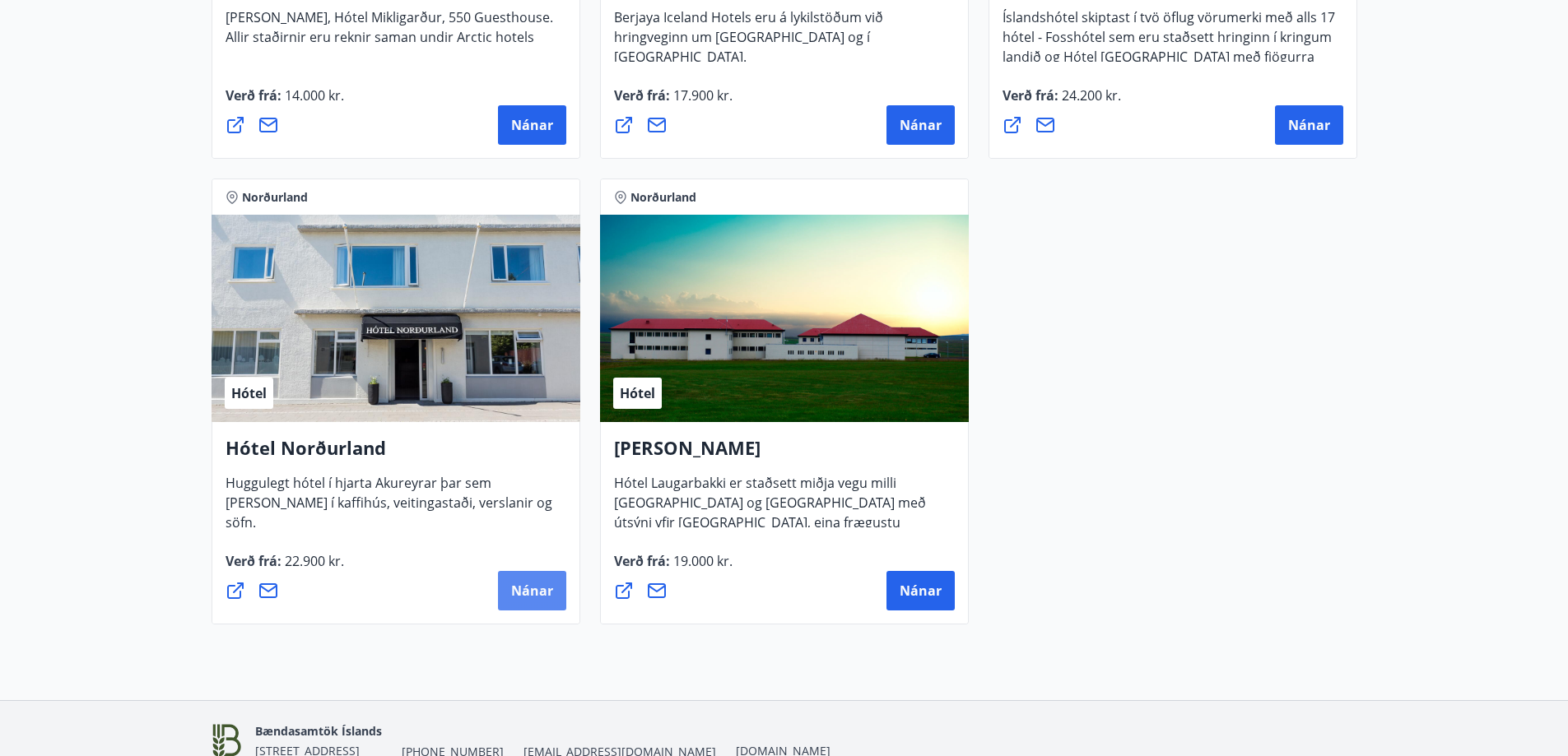
click at [522, 595] on span "Nánar" at bounding box center [532, 591] width 42 height 18
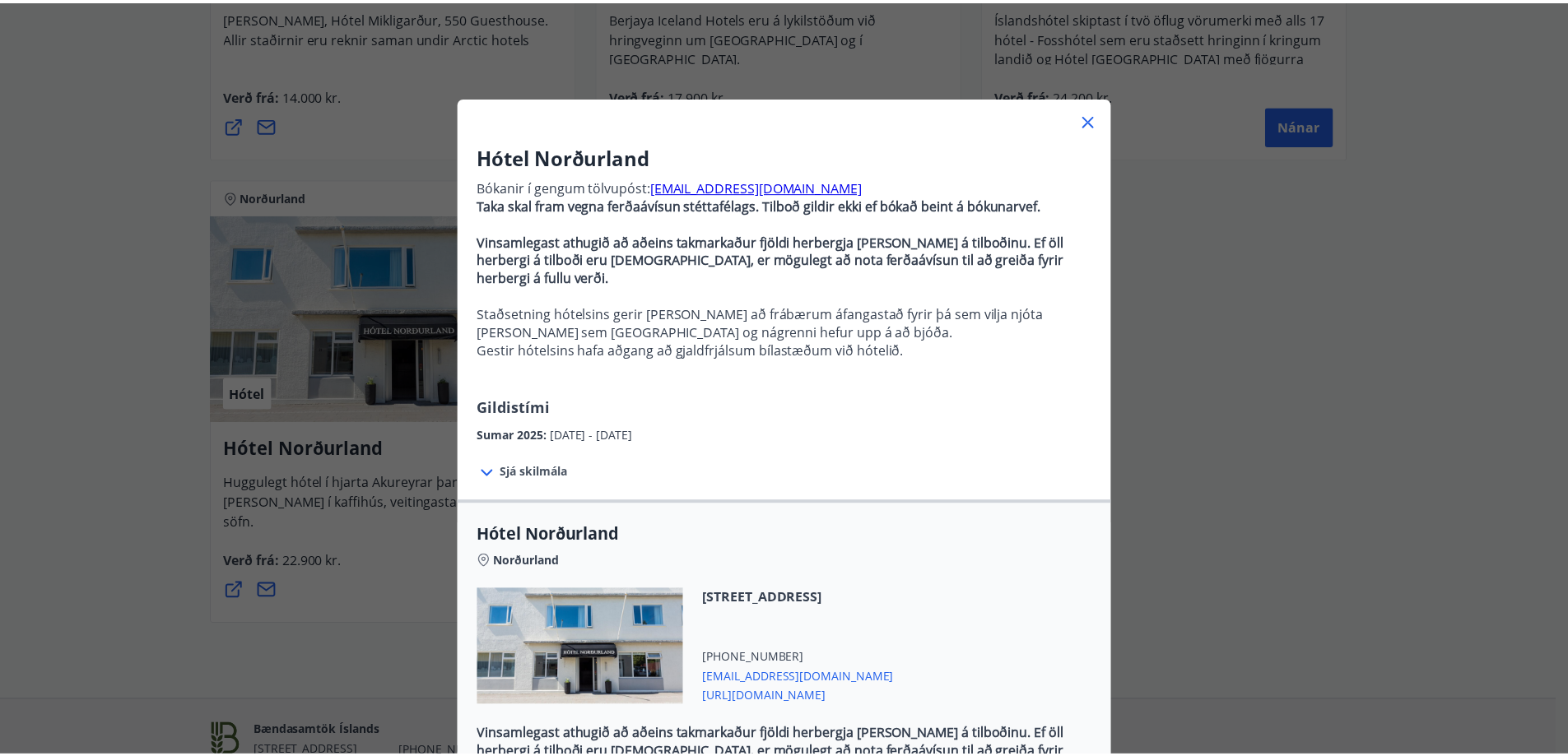
scroll to position [0, 0]
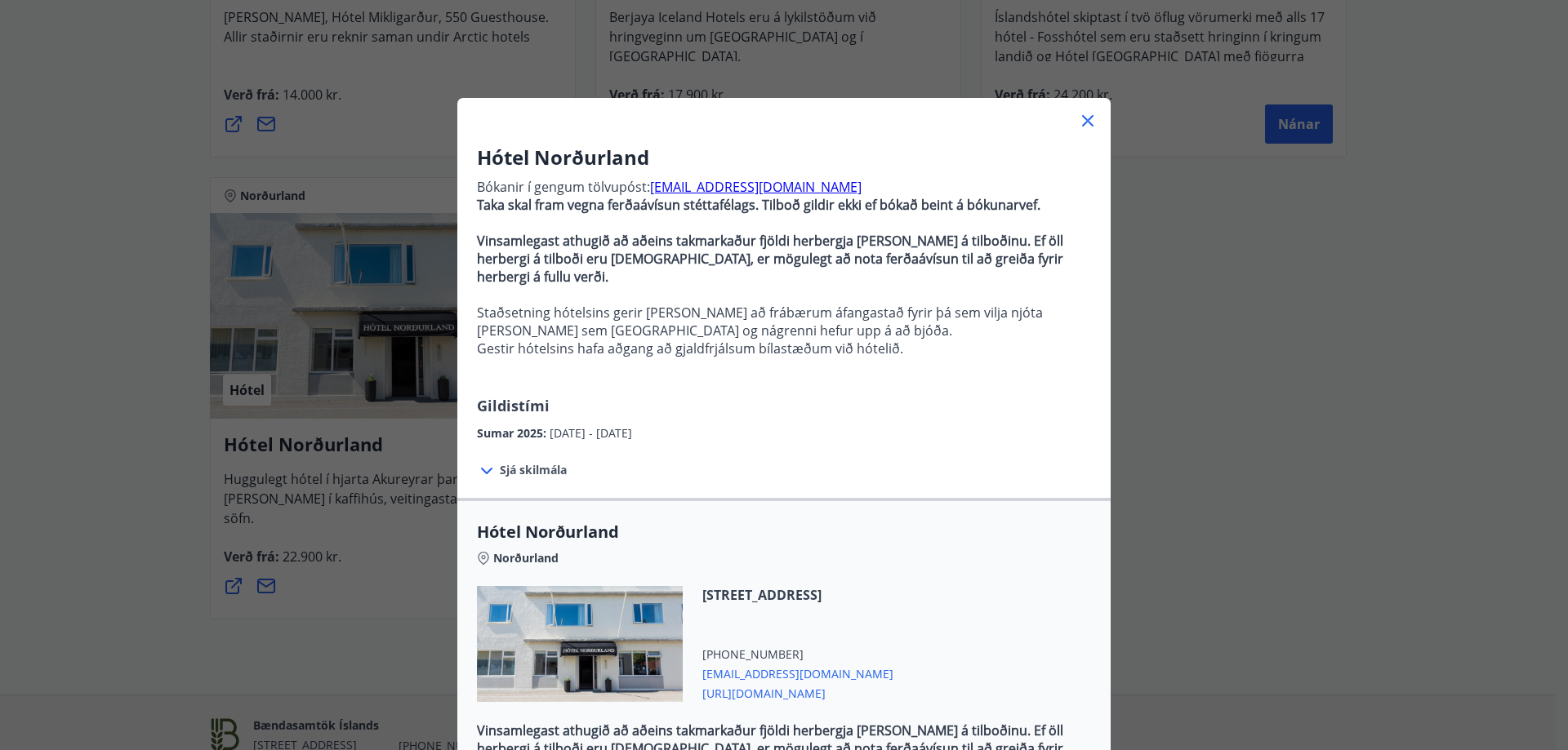
click at [1084, 109] on div at bounding box center [784, 114] width 653 height 32
drag, startPoint x: 1080, startPoint y: 121, endPoint x: 1120, endPoint y: 104, distance: 43.5
click at [1081, 119] on icon at bounding box center [1088, 121] width 20 height 20
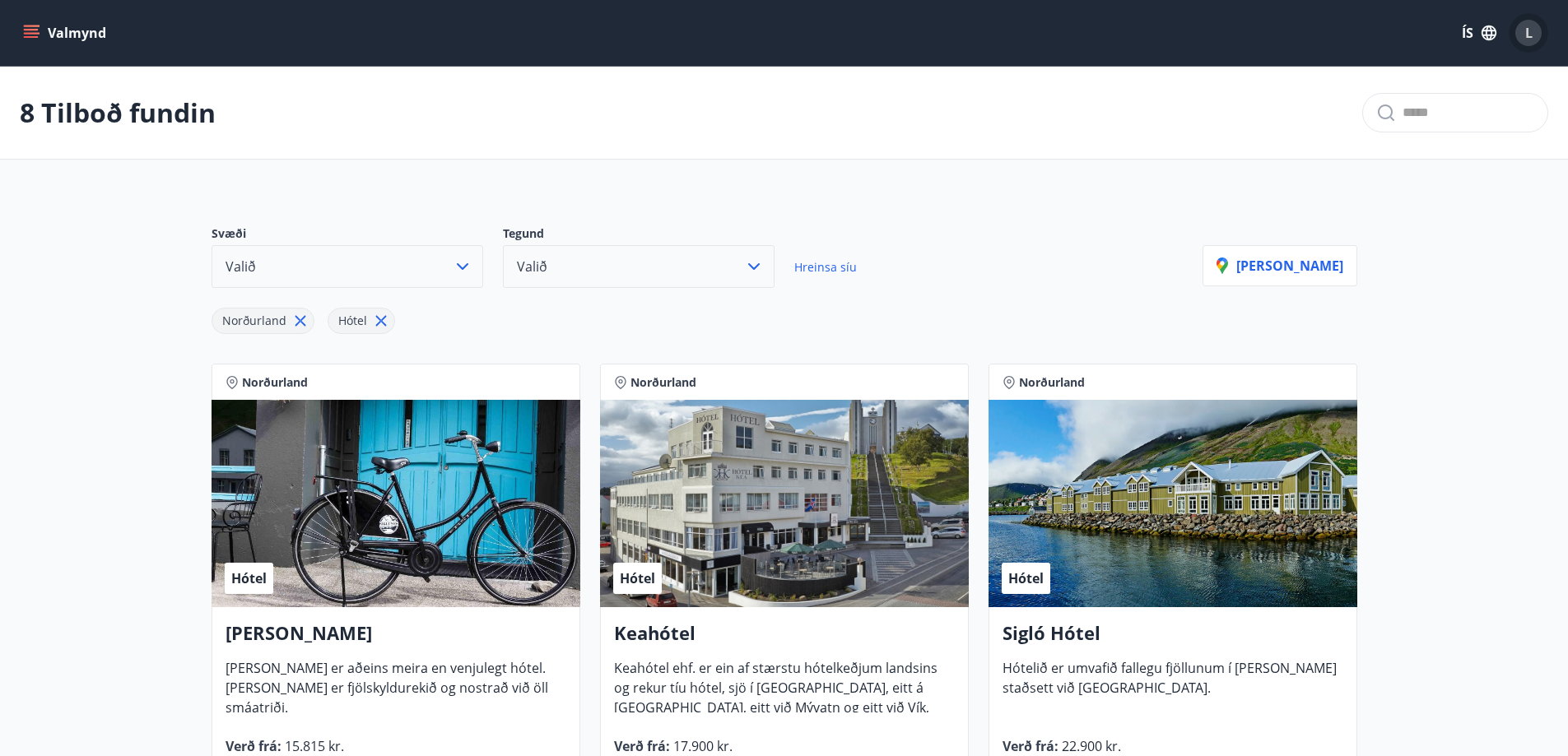
click at [1528, 33] on span "L" at bounding box center [1529, 33] width 8 height 18
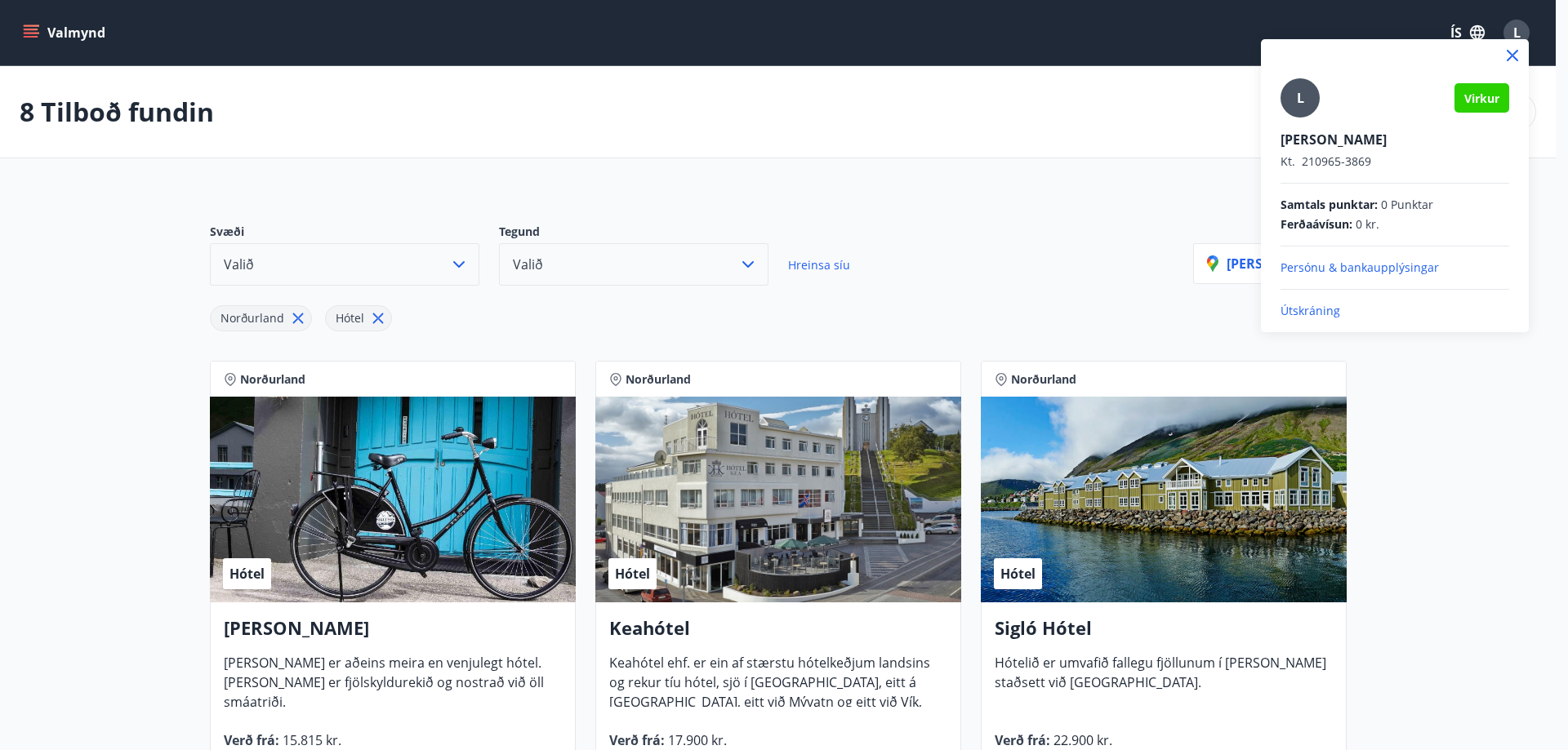
click at [1313, 308] on p "Útskráning" at bounding box center [1396, 311] width 229 height 17
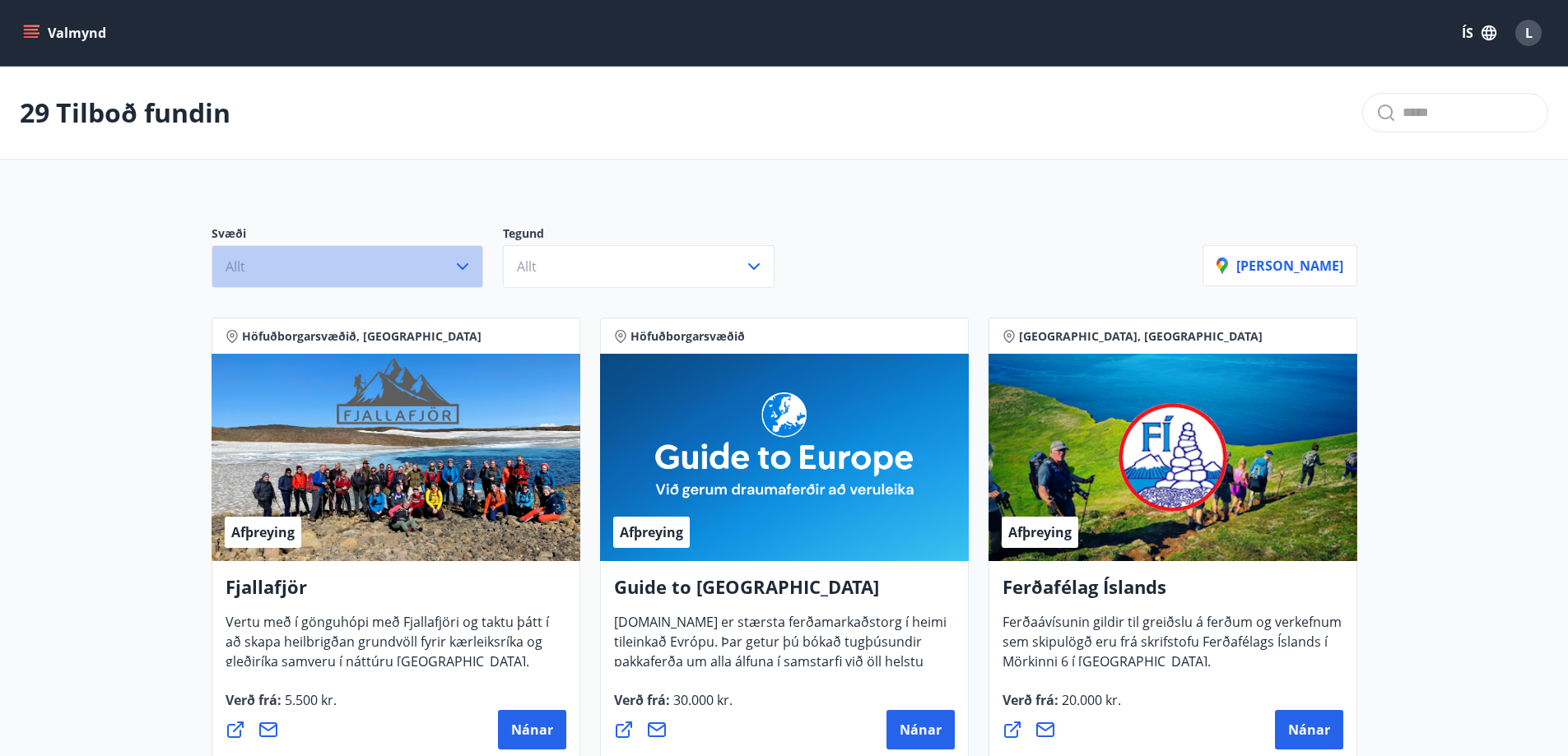
click at [462, 265] on icon "button" at bounding box center [463, 266] width 20 height 20
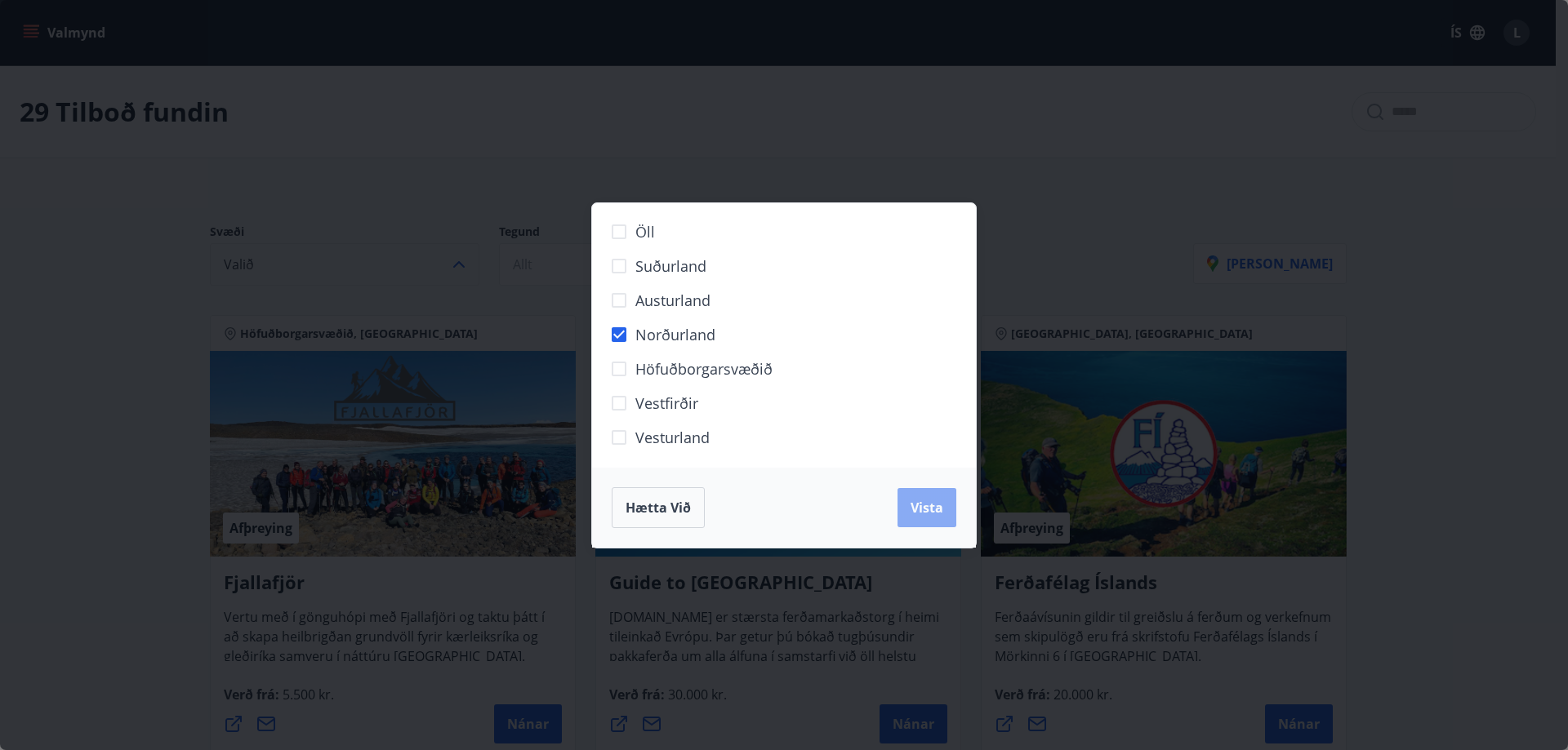
click at [928, 501] on span "Vista" at bounding box center [926, 508] width 32 height 18
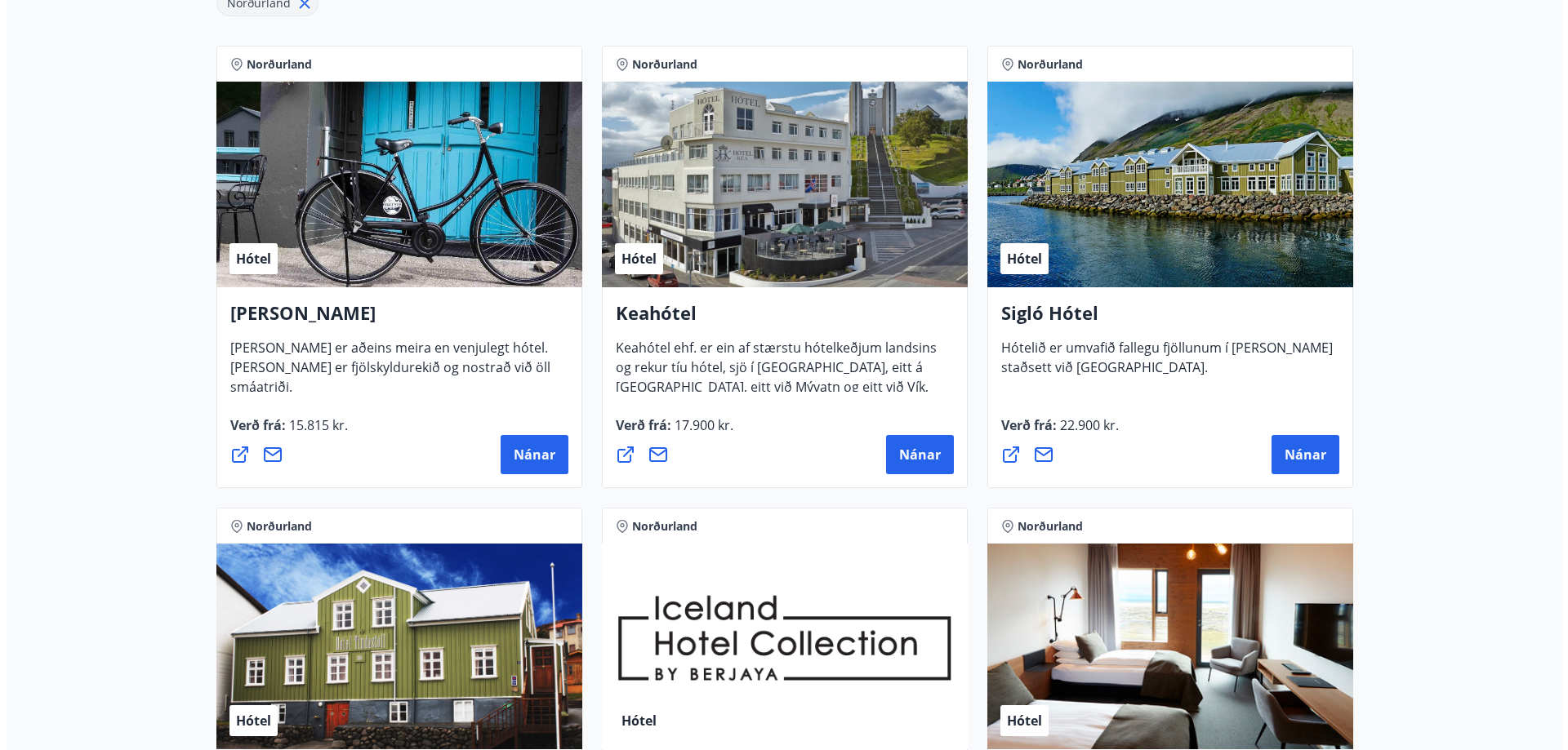
scroll to position [409, 0]
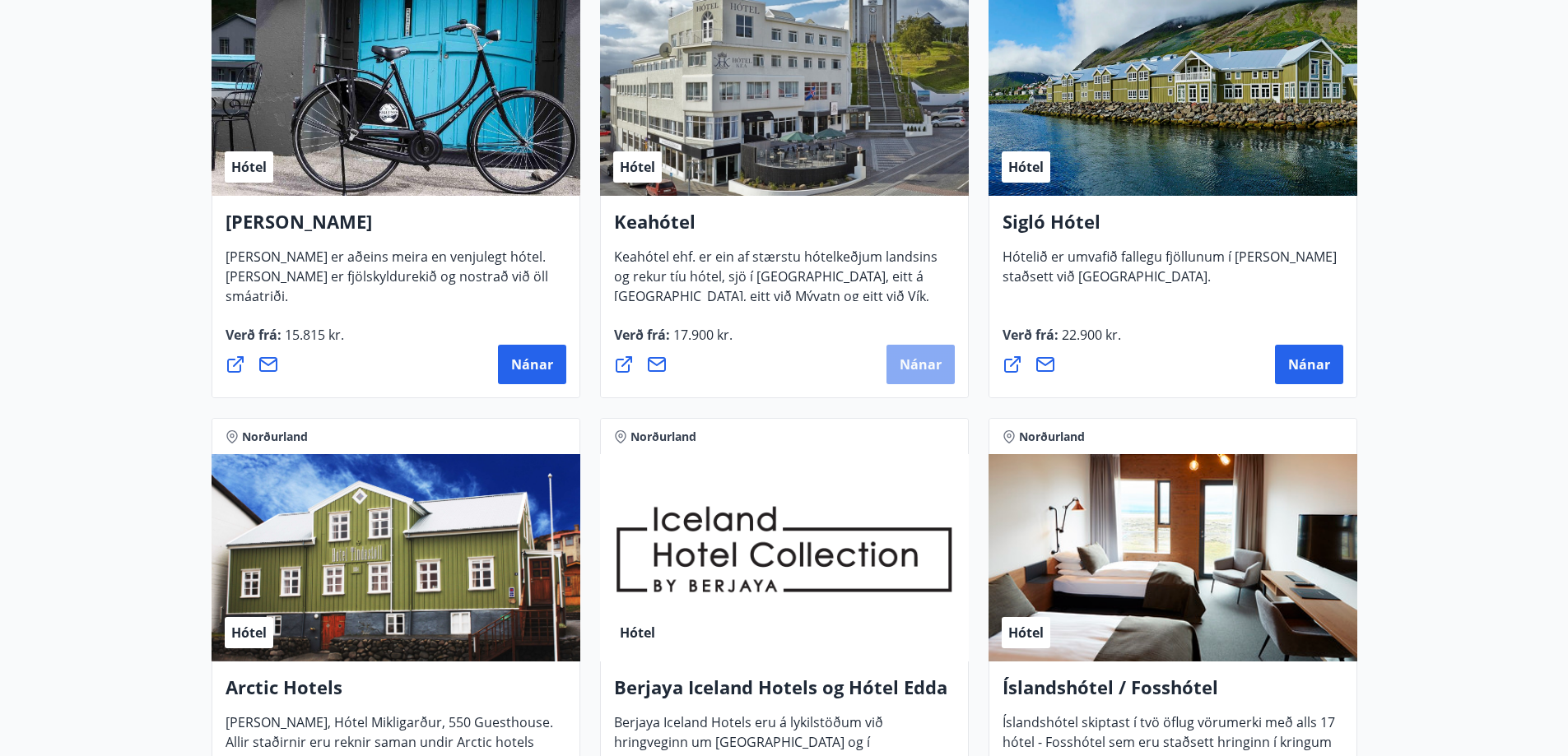
click at [922, 363] on span "Nánar" at bounding box center [921, 365] width 42 height 18
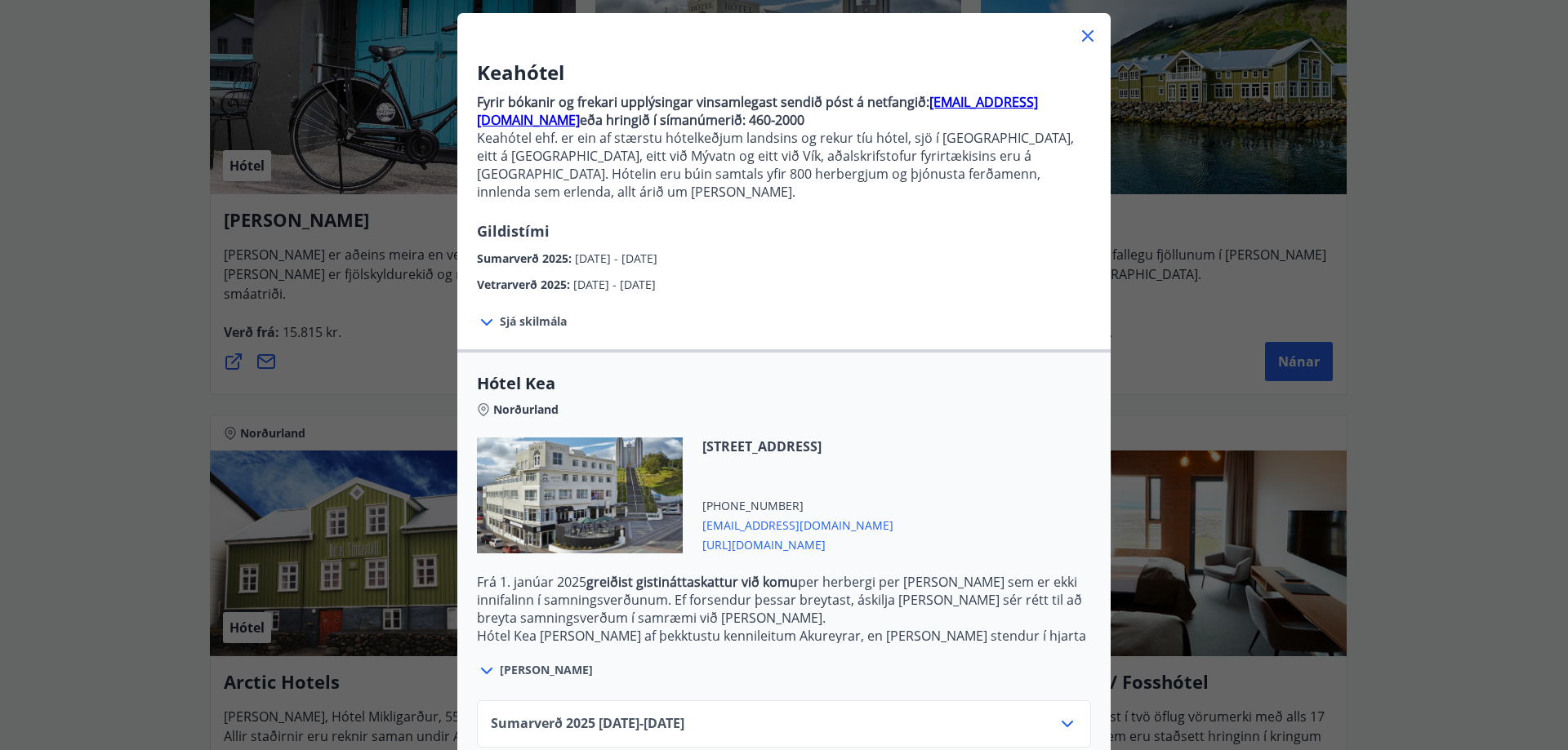
scroll to position [163, 0]
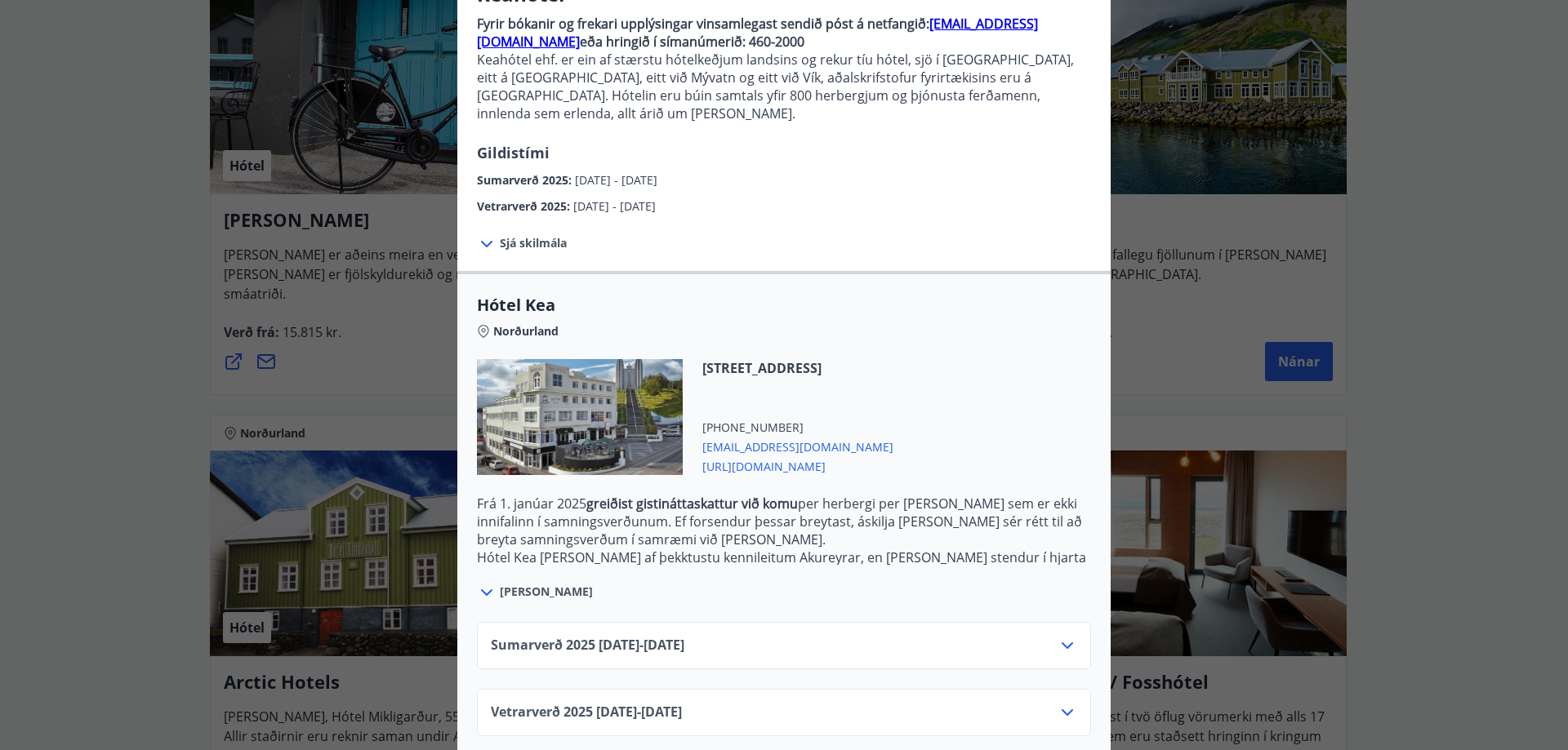
click at [1062, 636] on icon at bounding box center [1068, 646] width 20 height 20
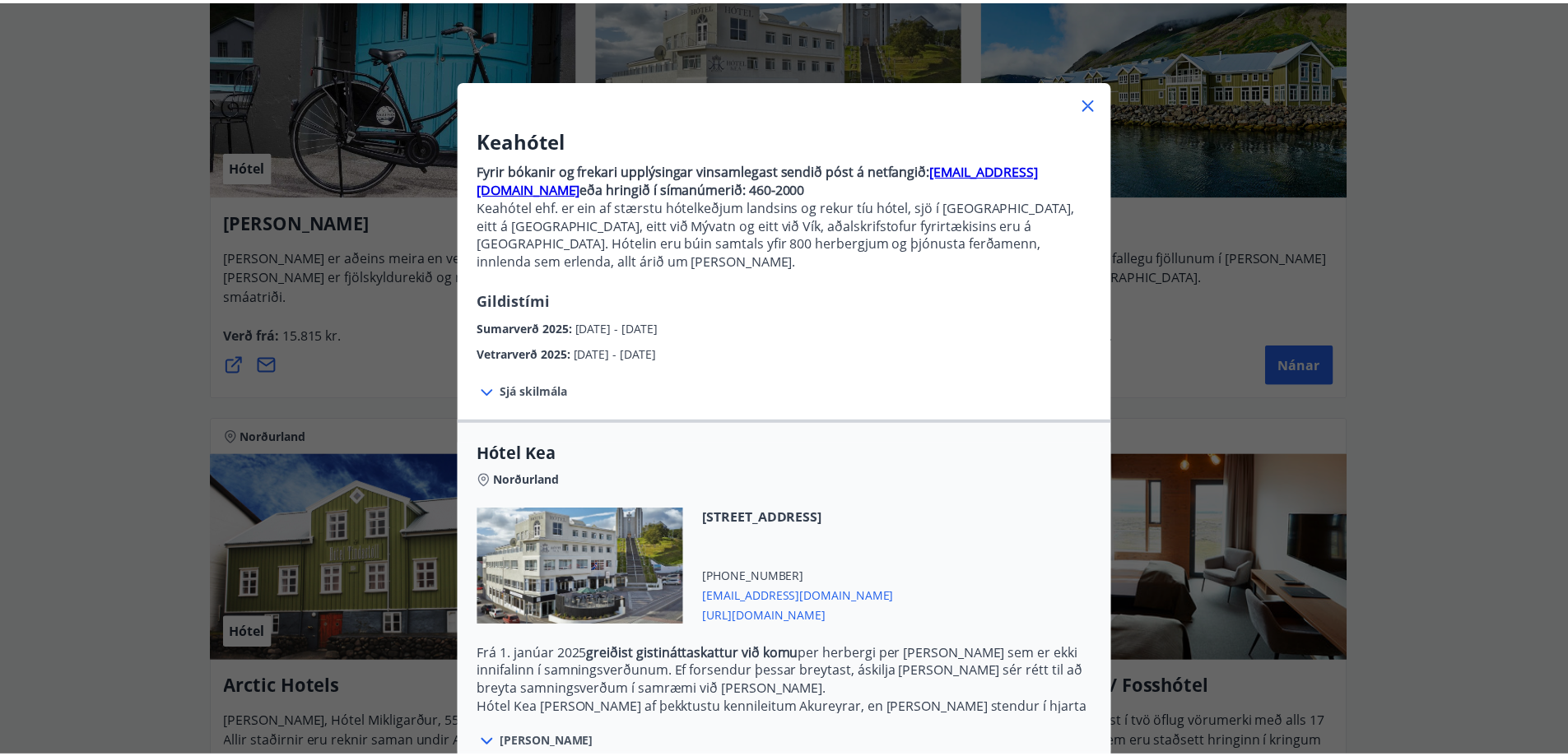
scroll to position [0, 0]
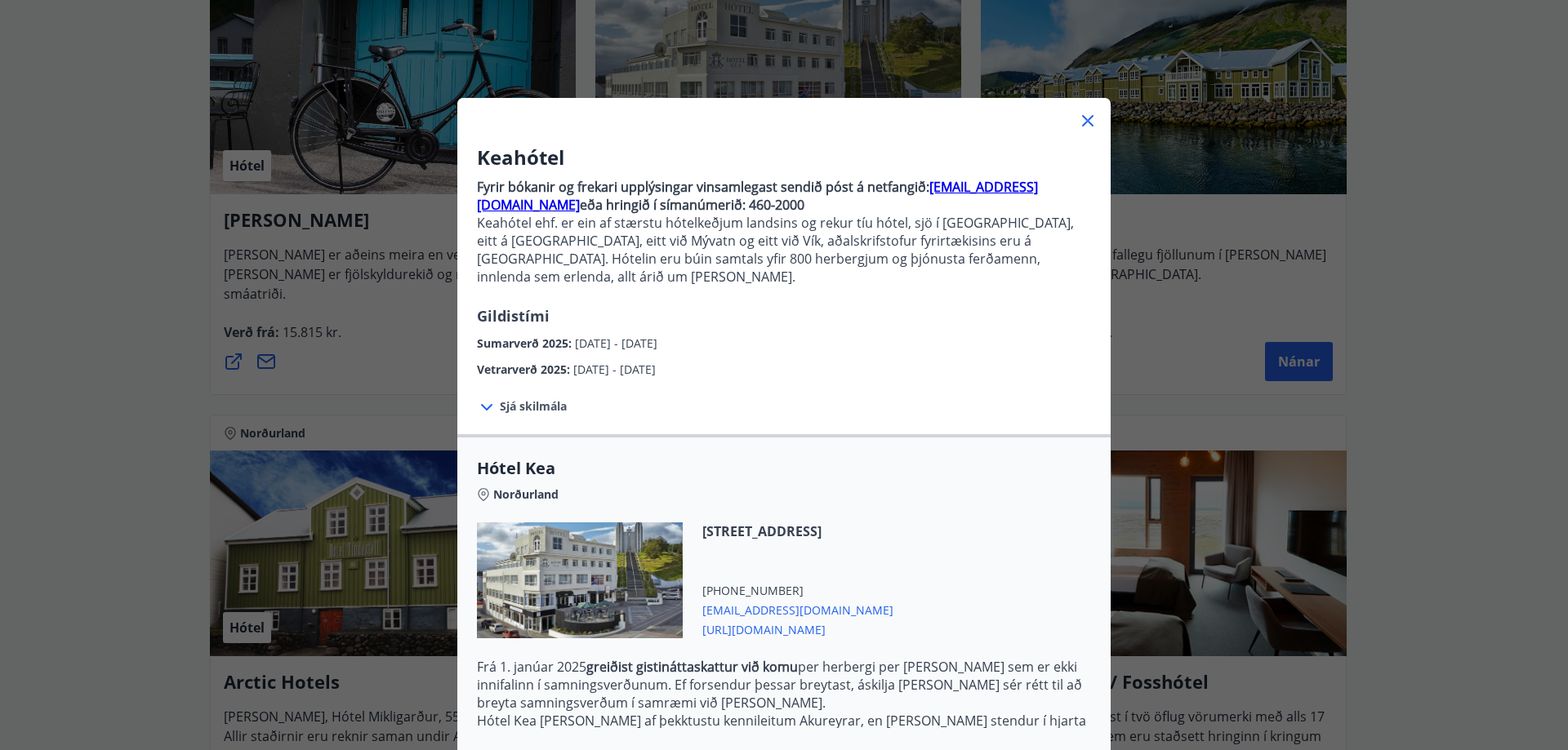
click at [1078, 124] on icon at bounding box center [1088, 121] width 20 height 20
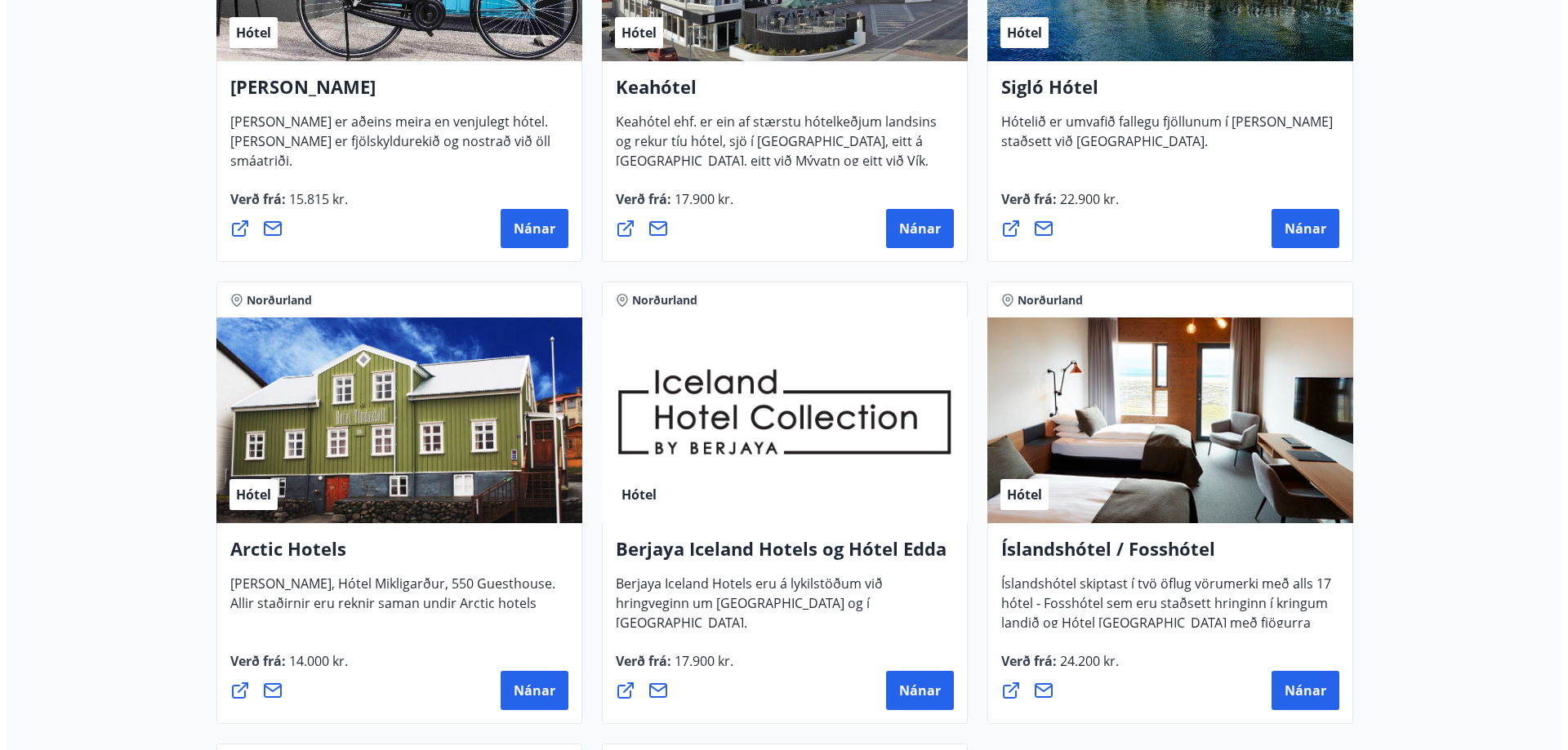
scroll to position [653, 0]
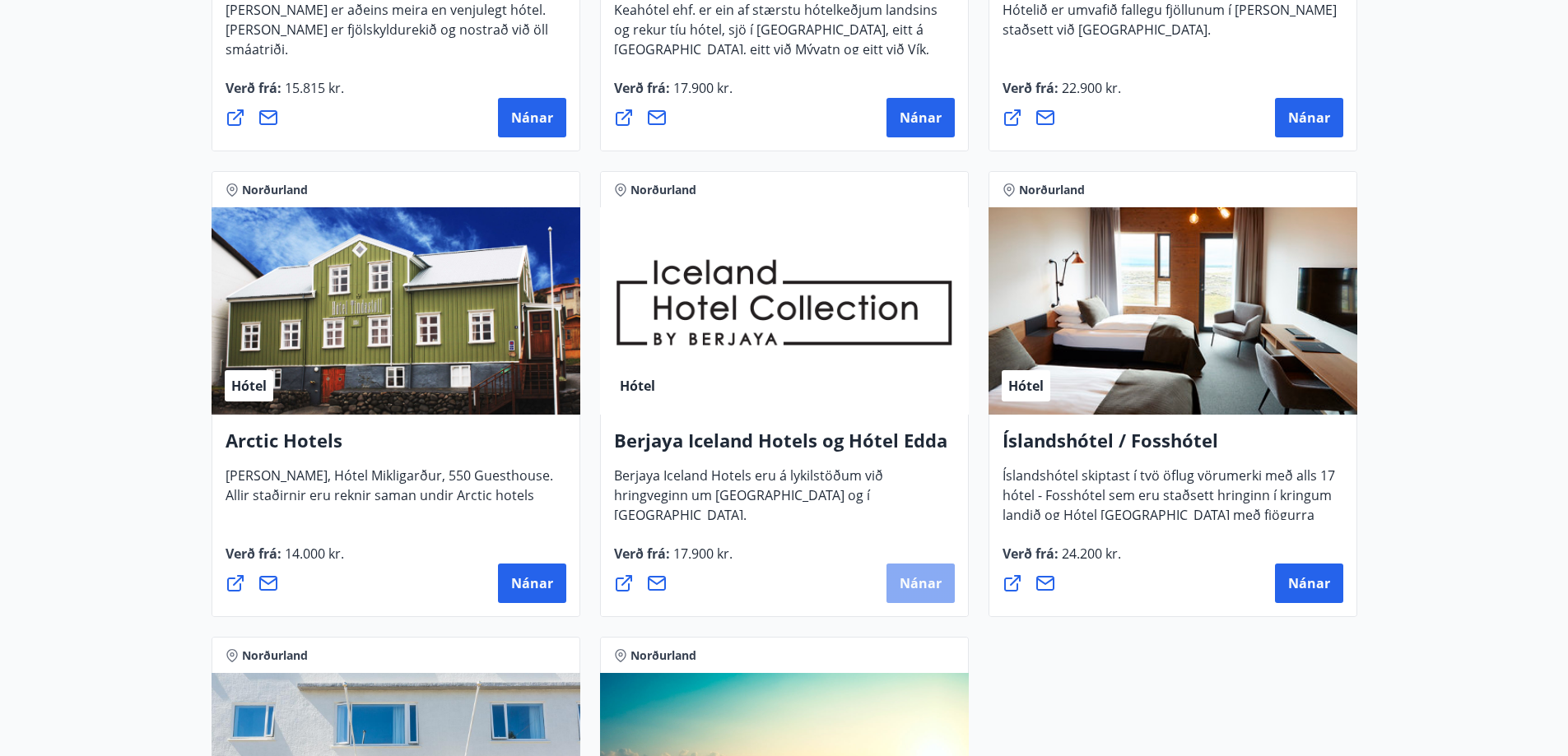
click at [914, 581] on span "Nánar" at bounding box center [921, 584] width 42 height 18
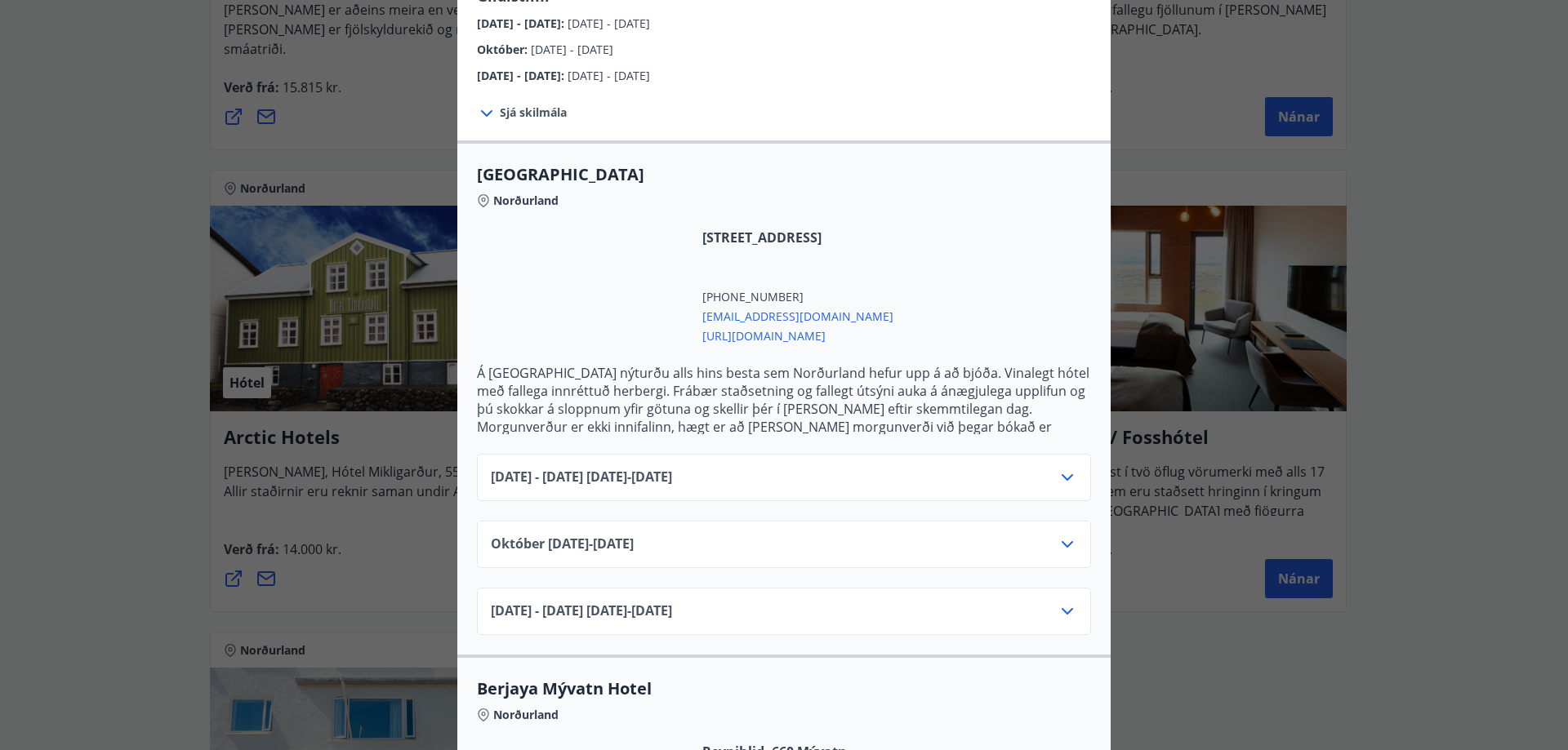
scroll to position [327, 0]
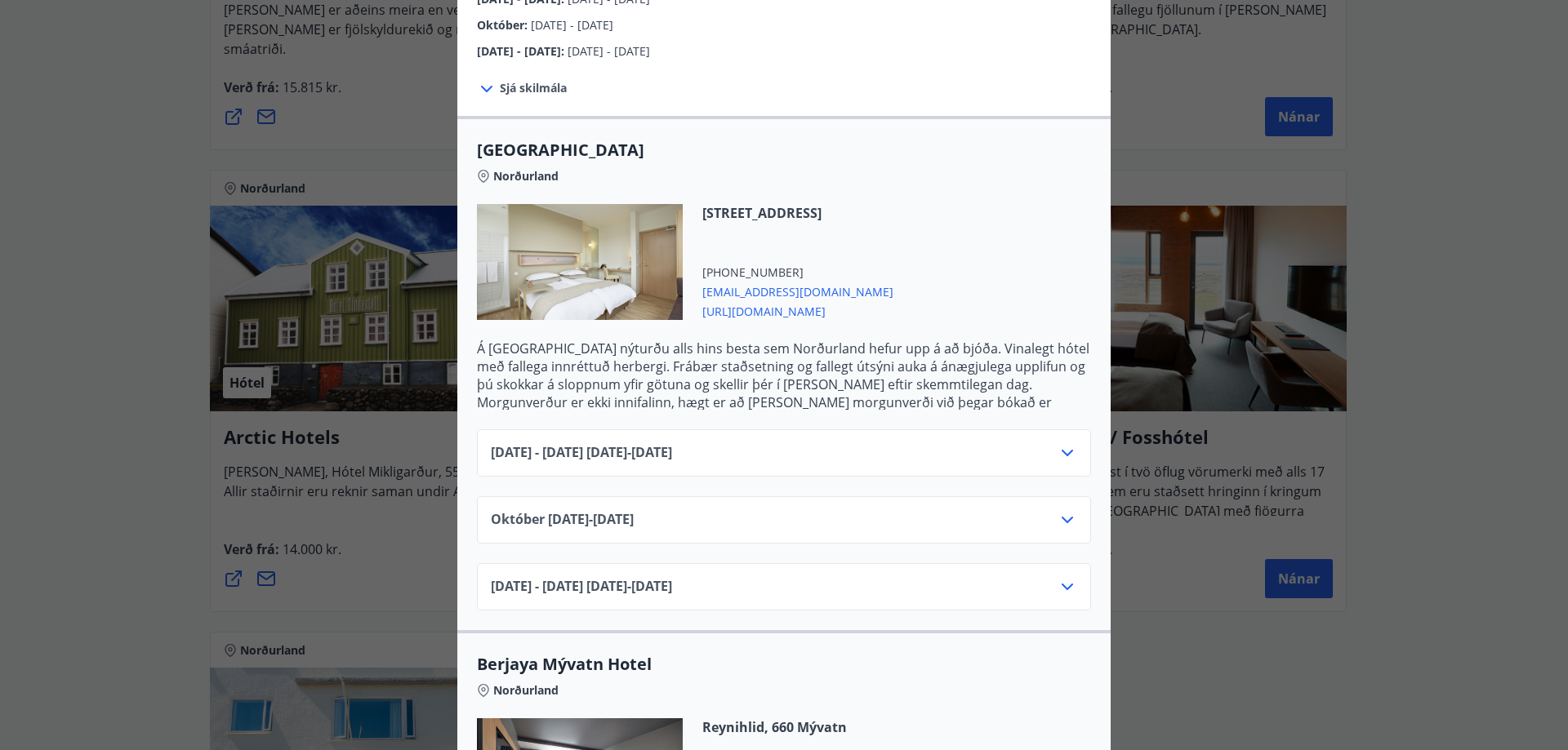
click at [1058, 443] on icon at bounding box center [1068, 453] width 20 height 20
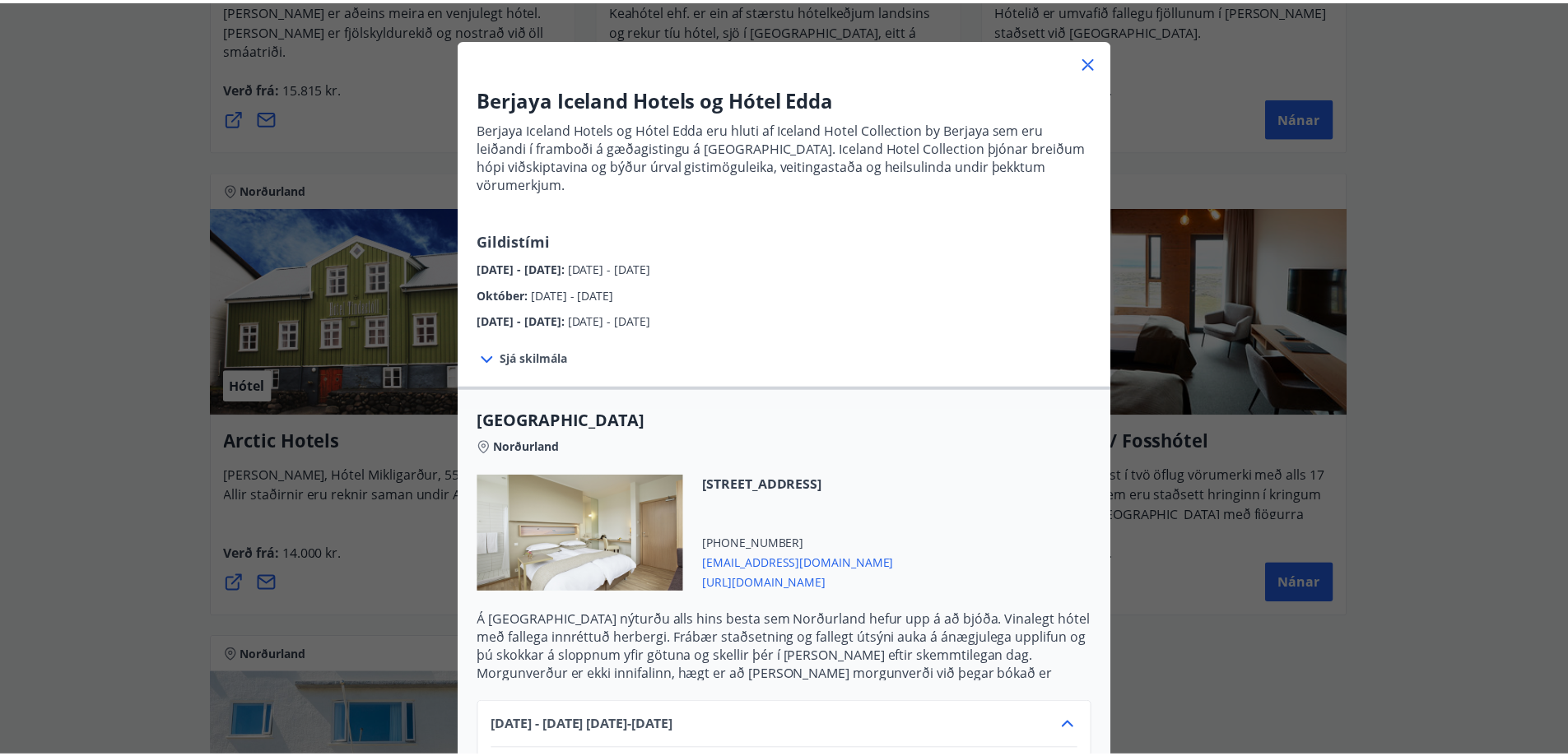
scroll to position [0, 0]
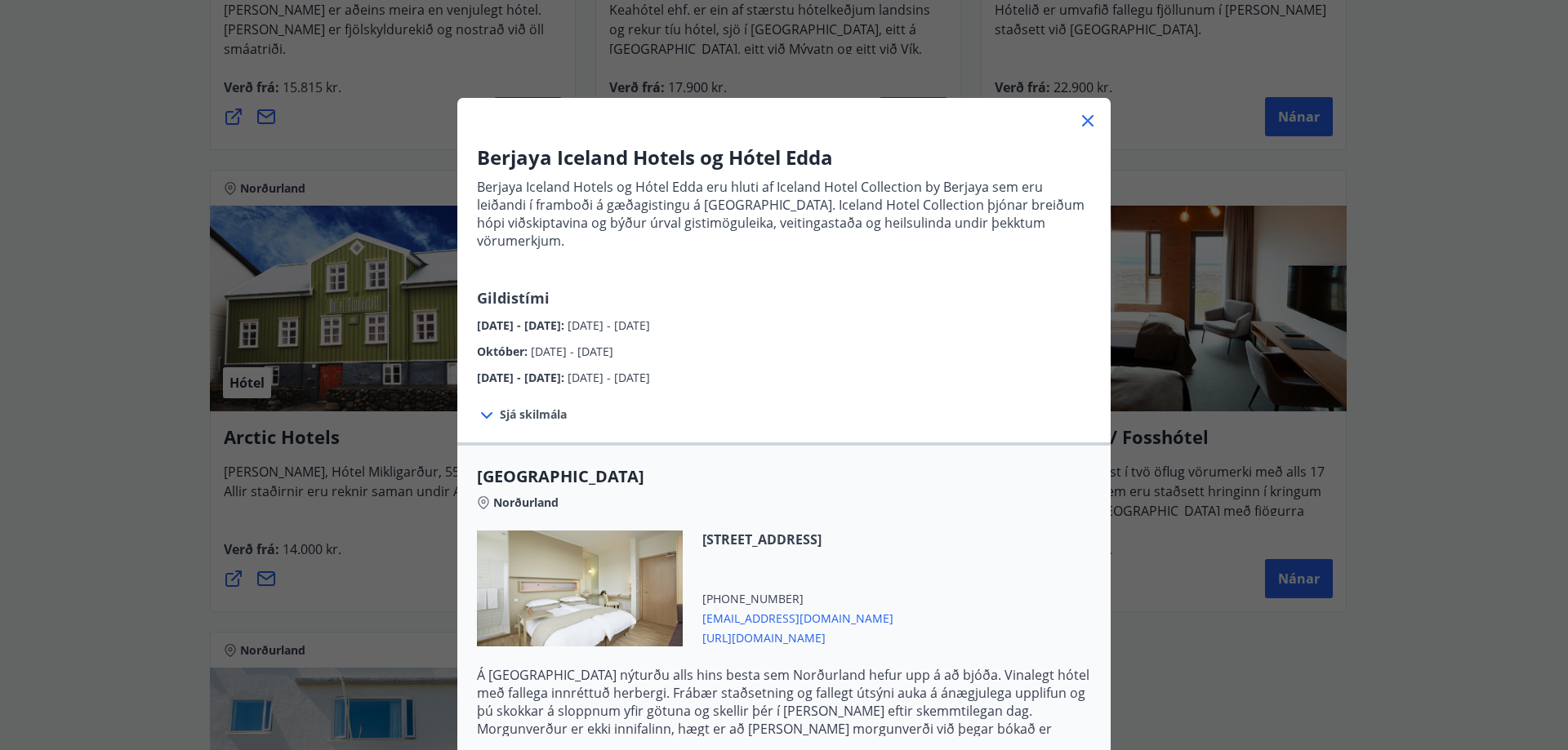
click at [1083, 117] on icon at bounding box center [1088, 121] width 20 height 20
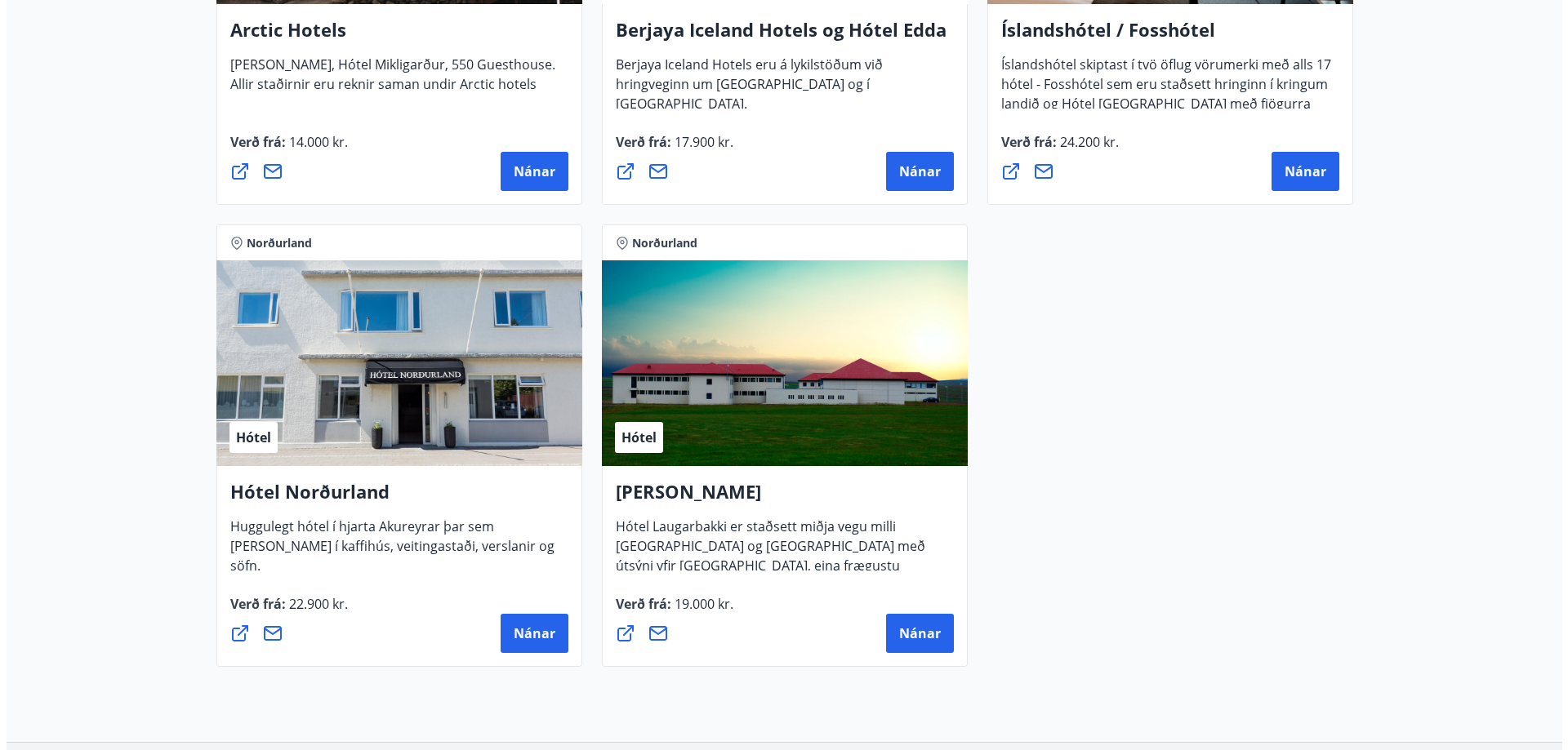
scroll to position [1062, 0]
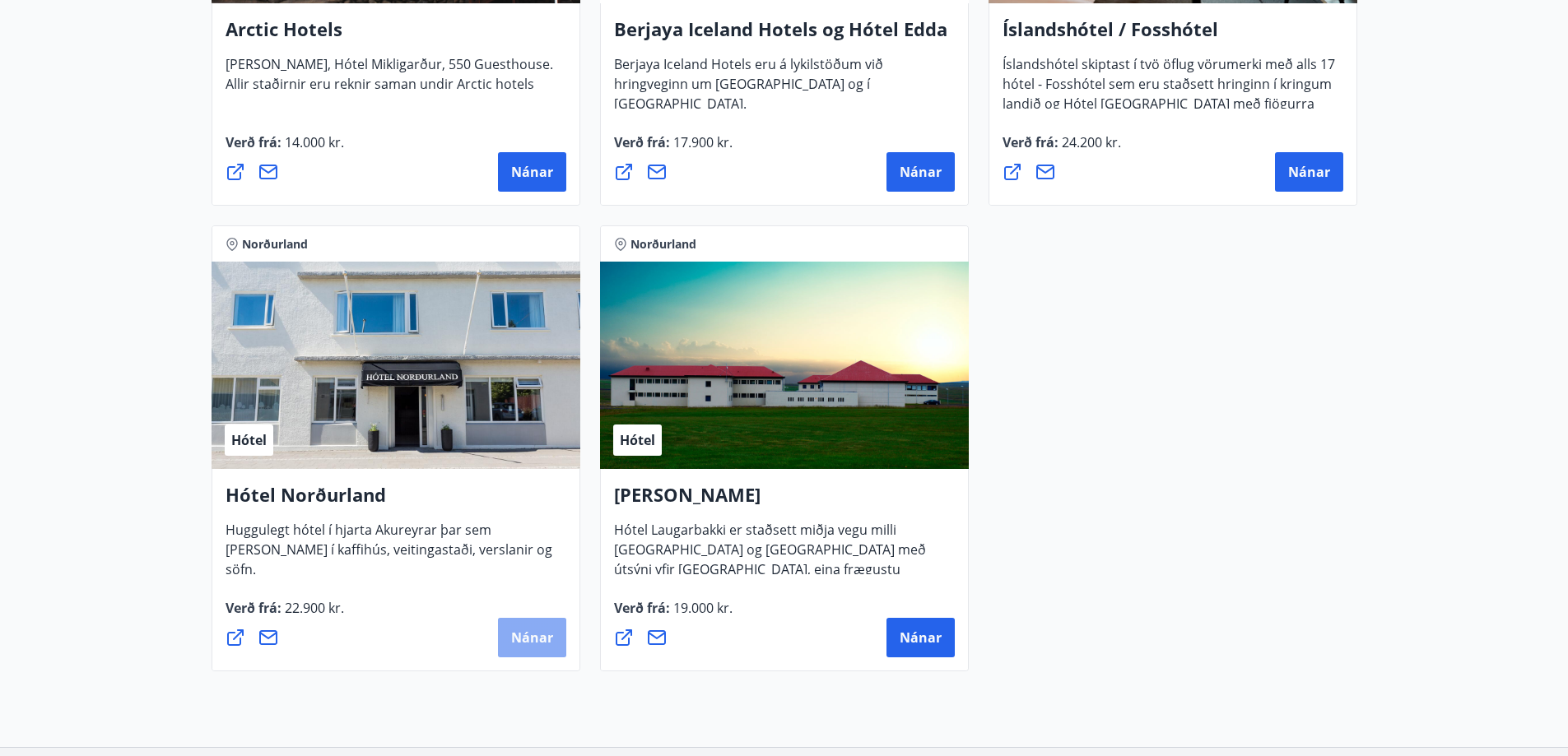
click at [536, 639] on span "Nánar" at bounding box center [532, 638] width 42 height 18
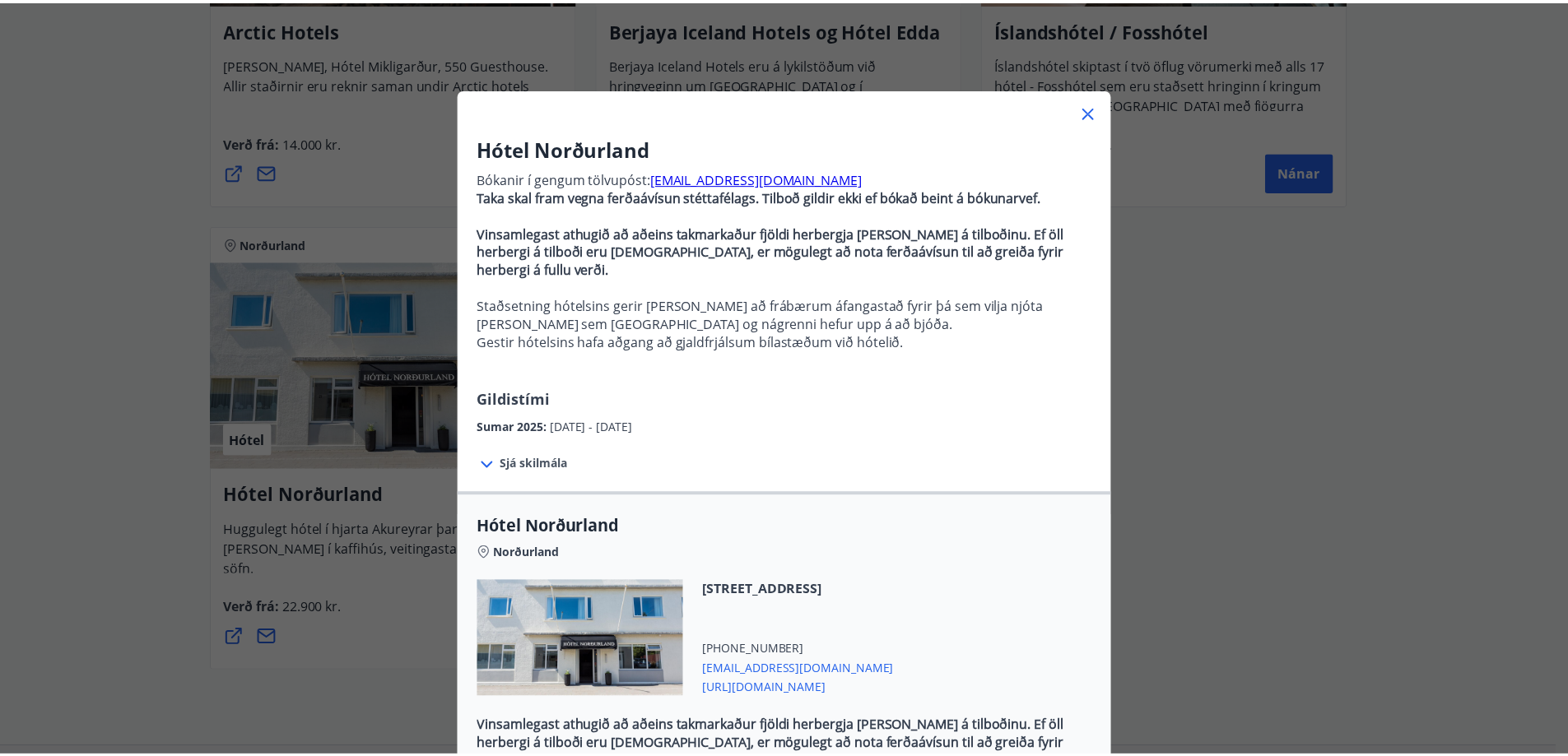
scroll to position [0, 0]
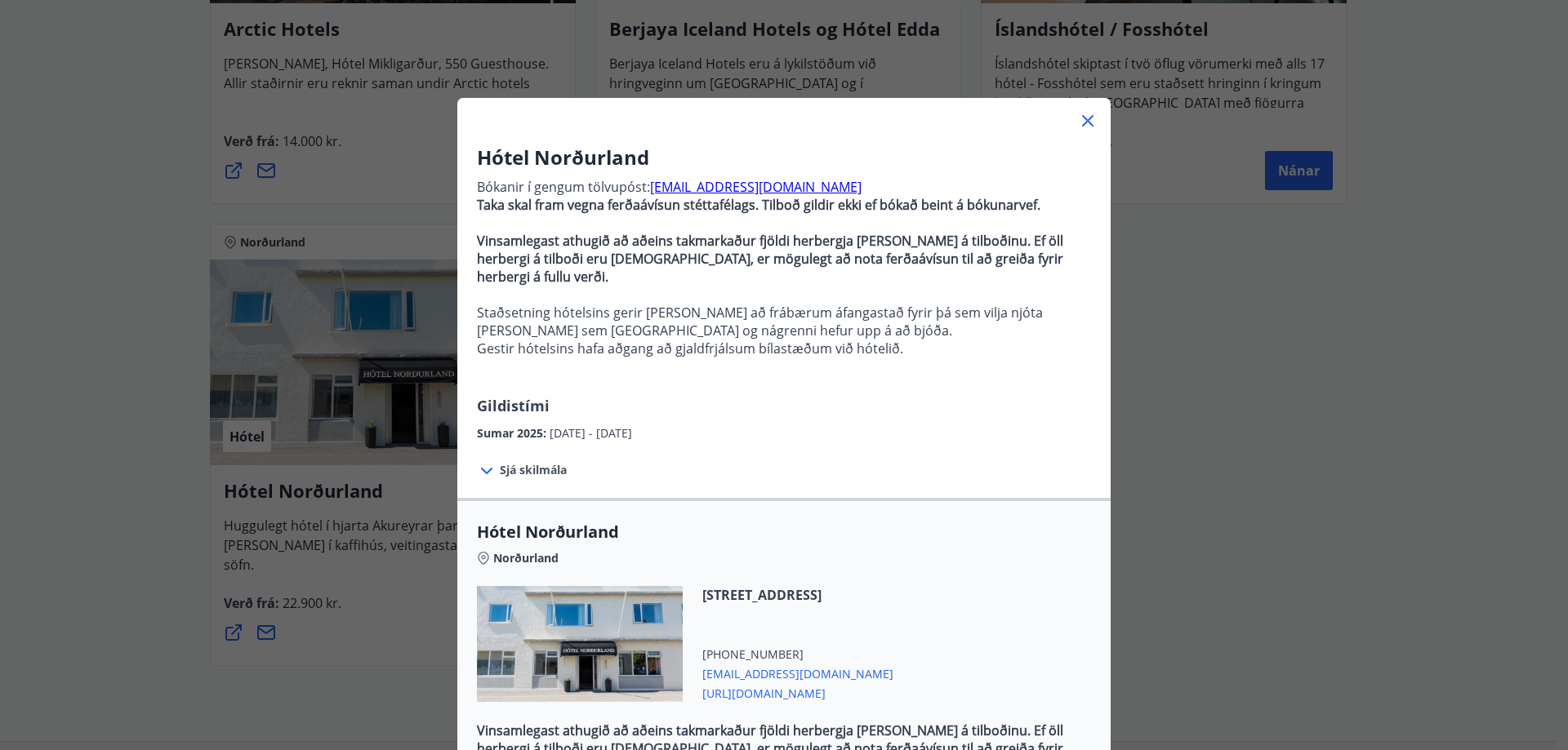
click at [1084, 120] on icon at bounding box center [1088, 121] width 20 height 20
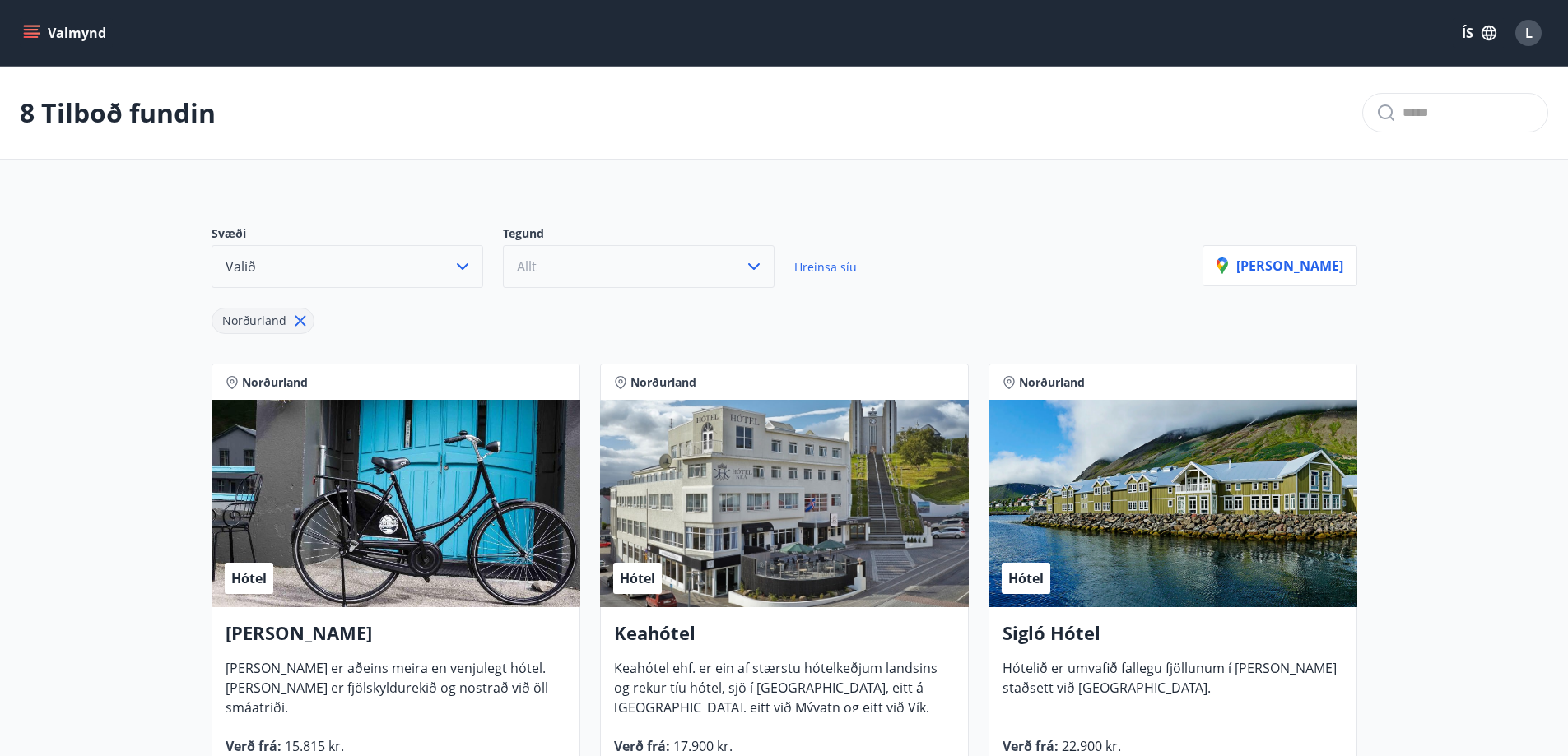
click at [751, 264] on icon "button" at bounding box center [754, 266] width 20 height 20
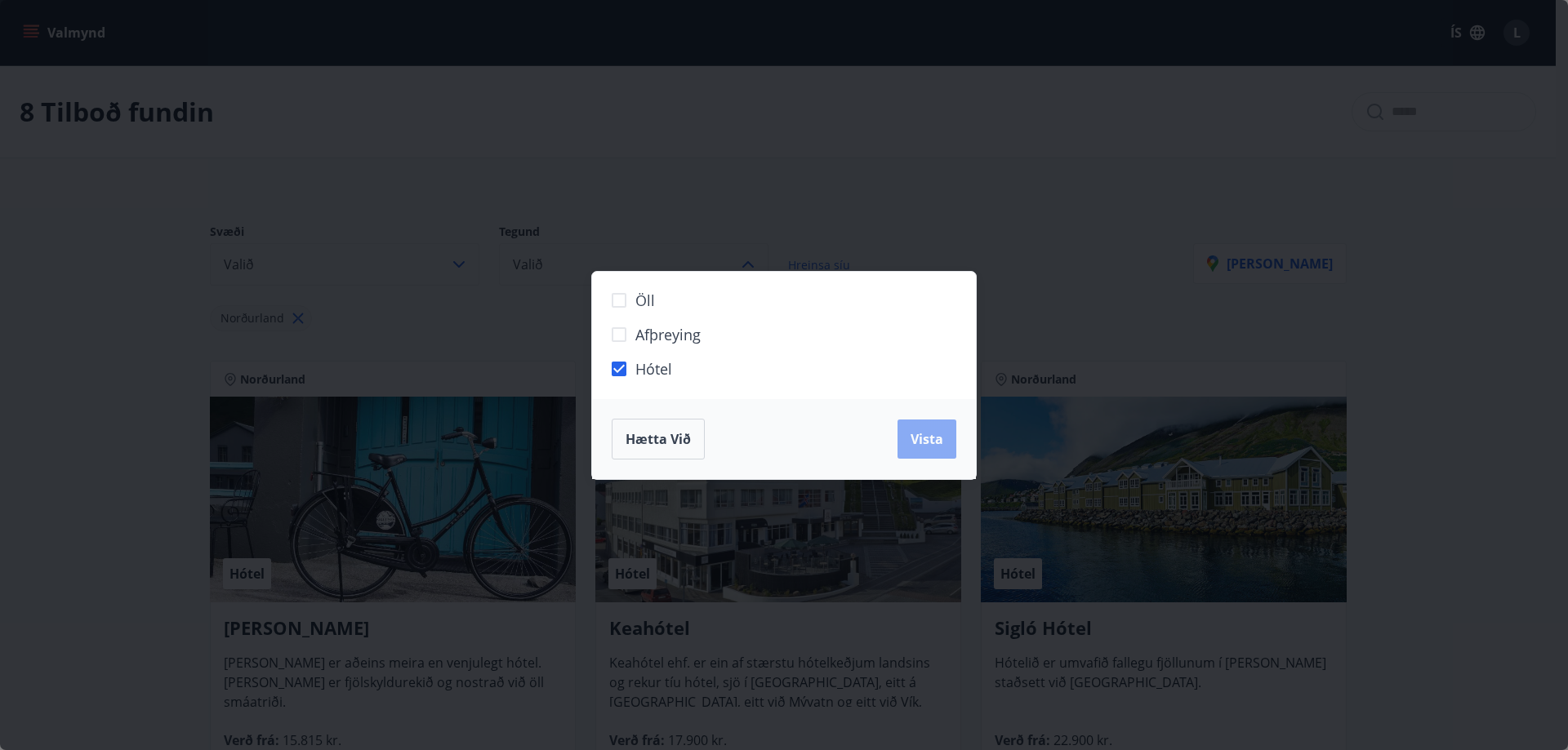
click at [912, 438] on span "Vista" at bounding box center [926, 439] width 32 height 18
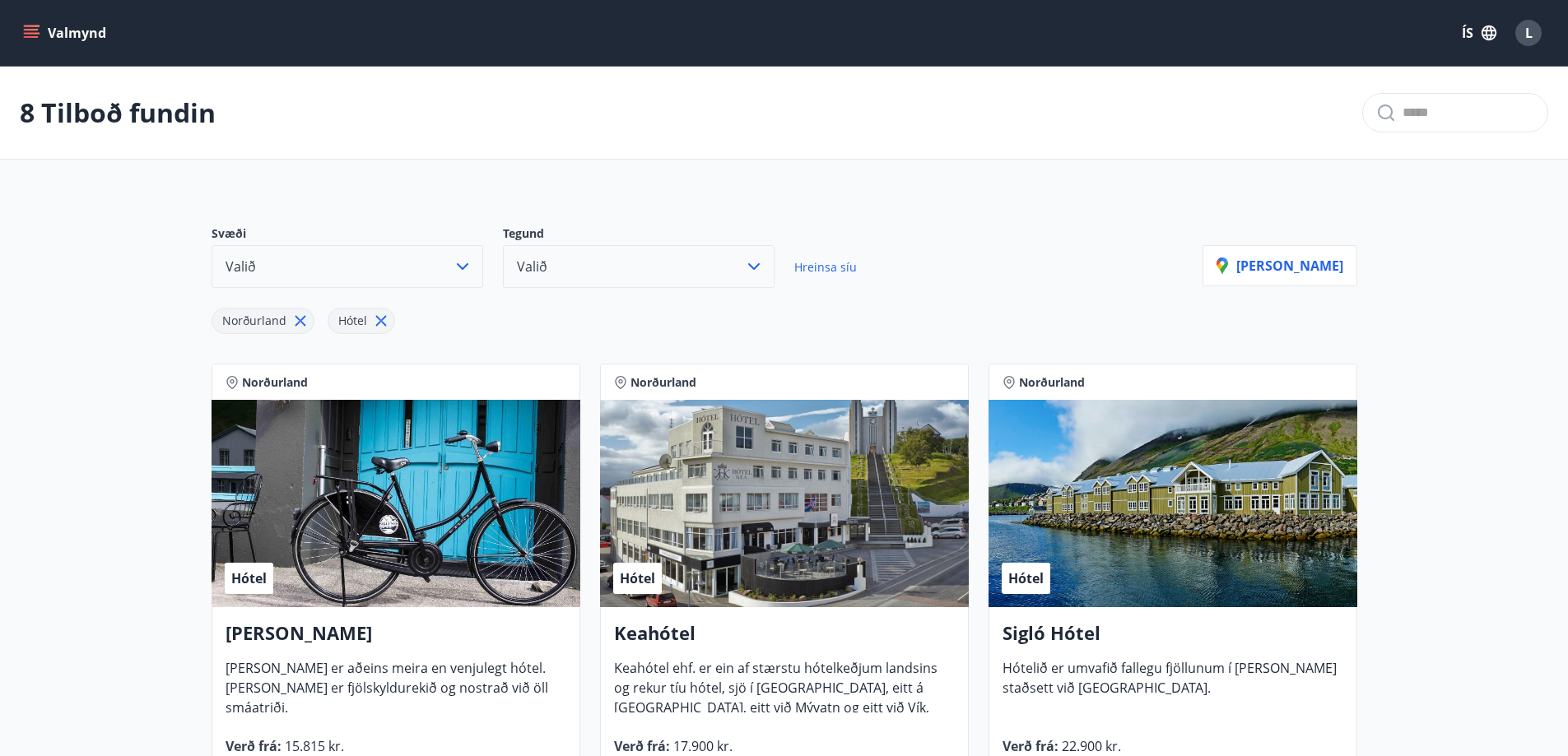
click at [1523, 29] on div "L" at bounding box center [1529, 33] width 27 height 27
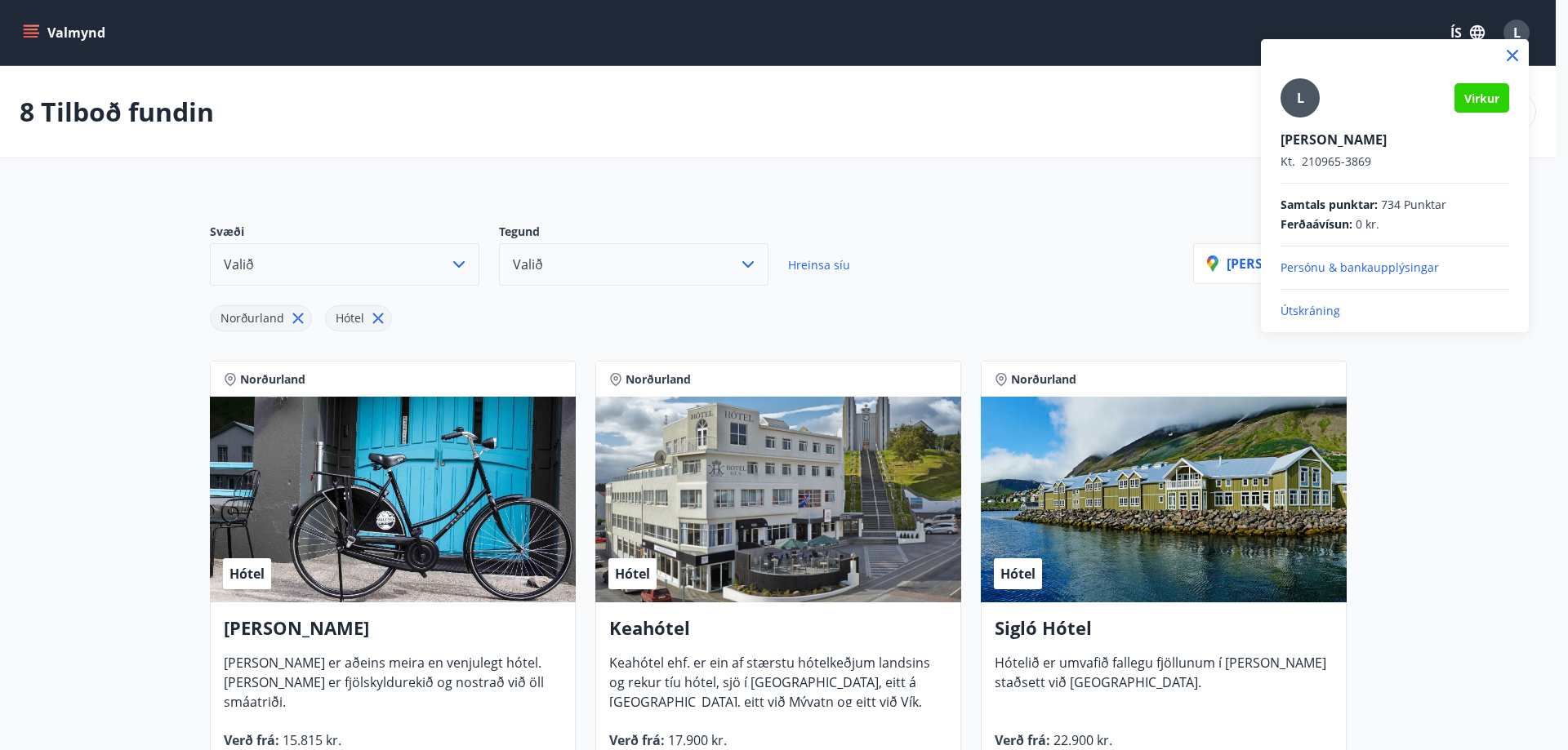
click at [1297, 307] on p "Útskráning" at bounding box center [1396, 311] width 229 height 17
